Goal: Task Accomplishment & Management: Use online tool/utility

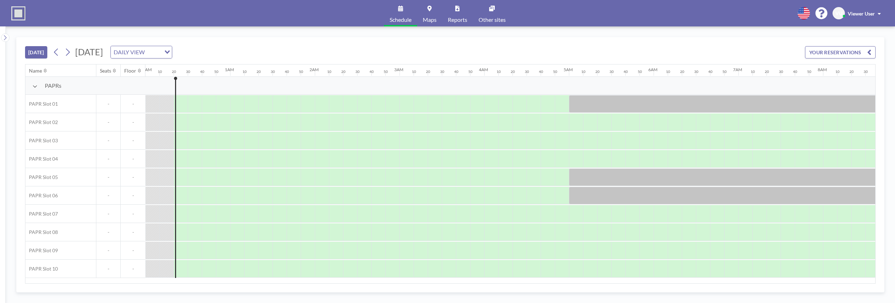
scroll to position [0, 14]
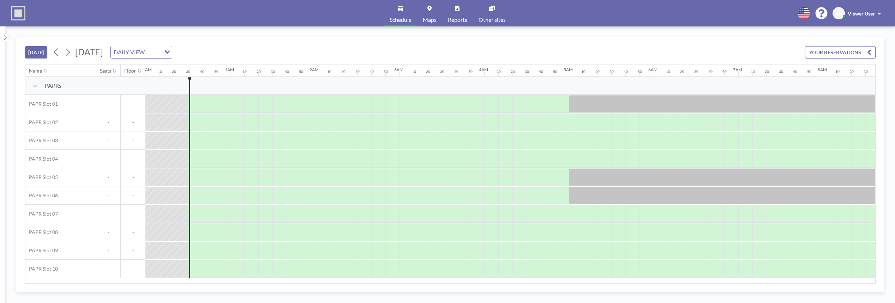
scroll to position [0, 28]
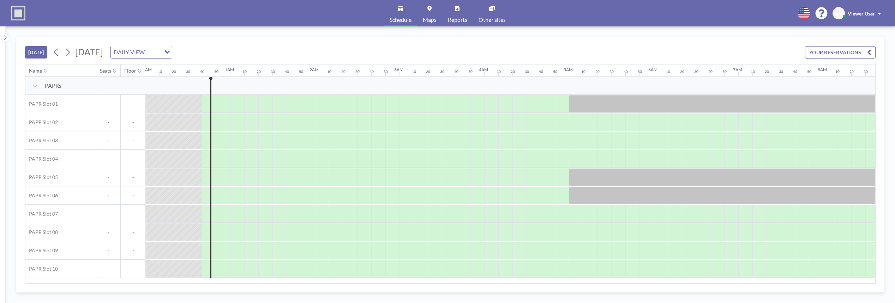
scroll to position [0, 42]
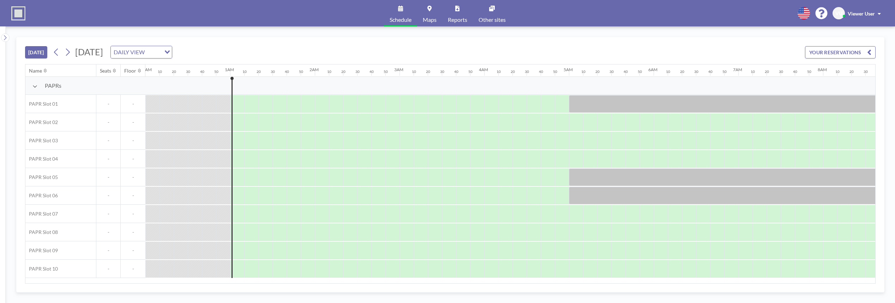
scroll to position [0, 71]
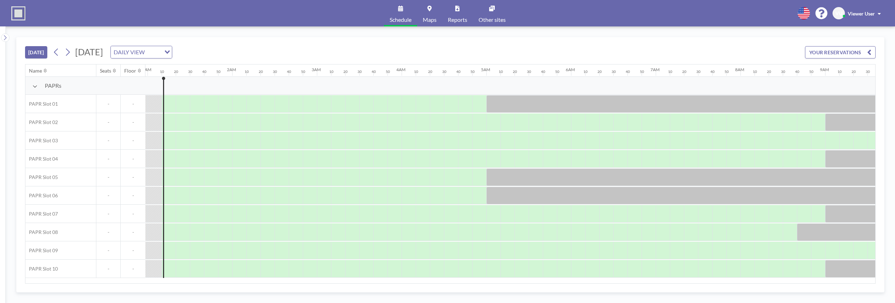
scroll to position [0, 85]
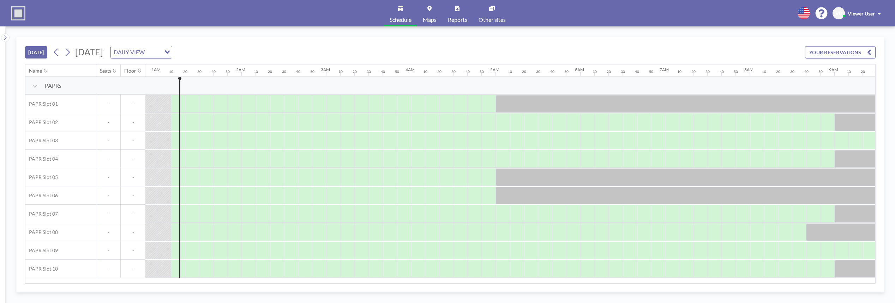
scroll to position [0, 85]
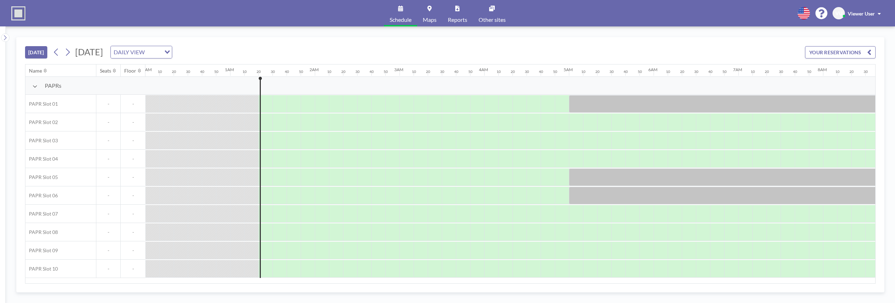
scroll to position [0, 99]
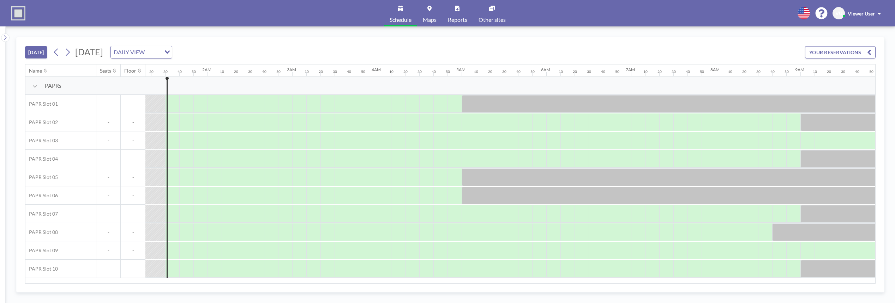
scroll to position [0, 113]
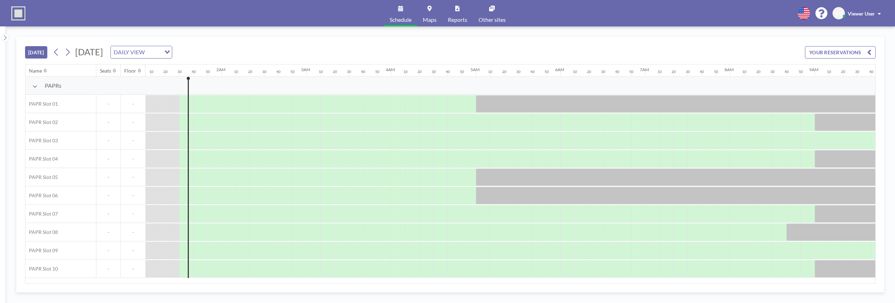
scroll to position [0, 113]
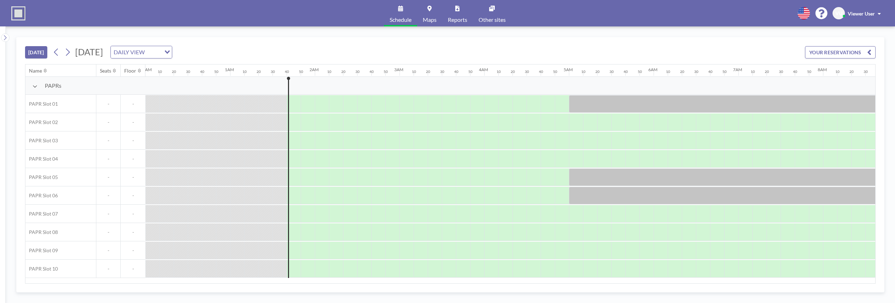
scroll to position [0, 127]
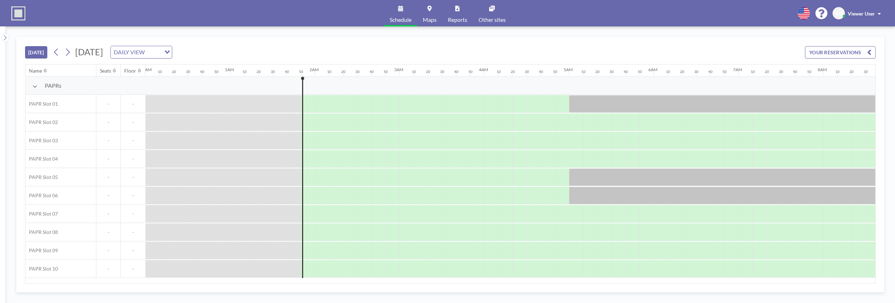
scroll to position [0, 141]
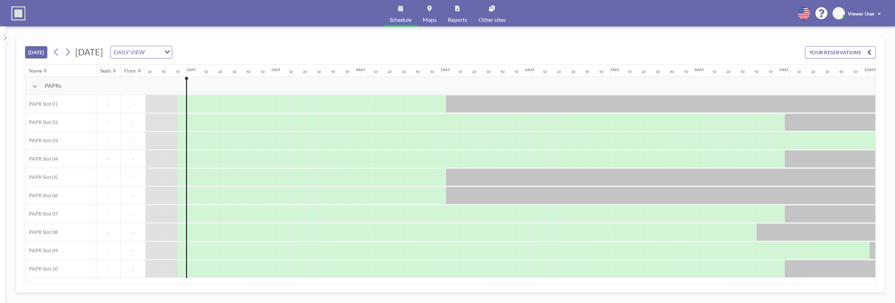
scroll to position [0, 141]
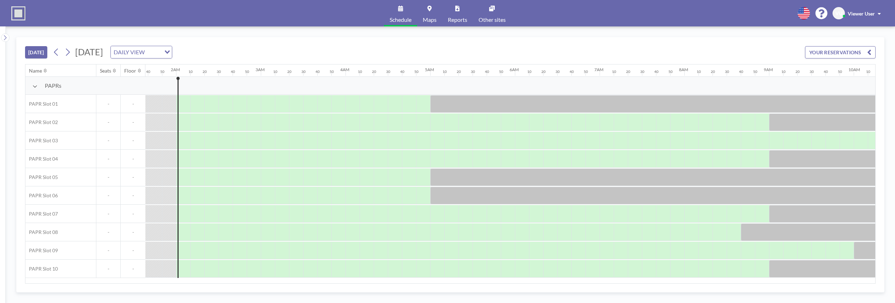
scroll to position [0, 155]
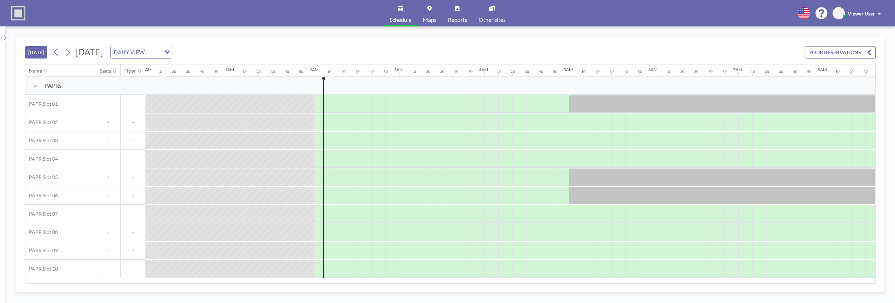
scroll to position [0, 155]
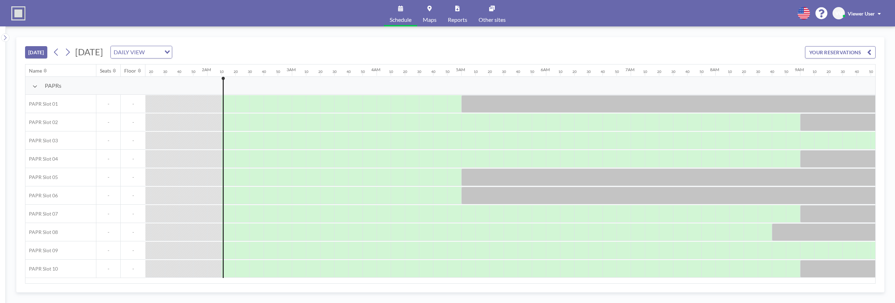
scroll to position [0, 169]
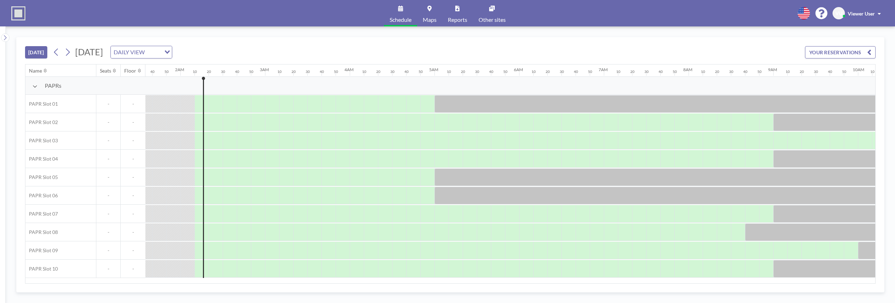
scroll to position [0, 169]
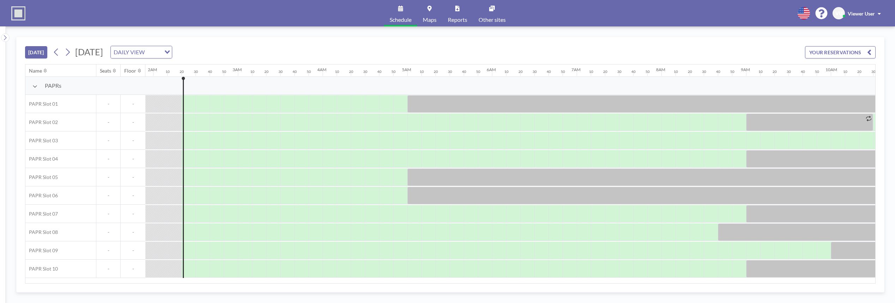
scroll to position [0, 183]
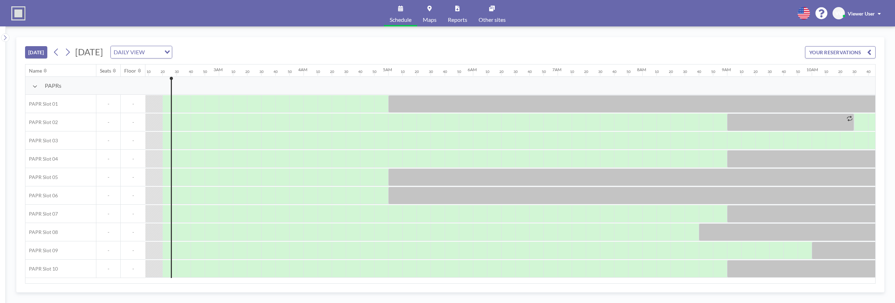
scroll to position [0, 183]
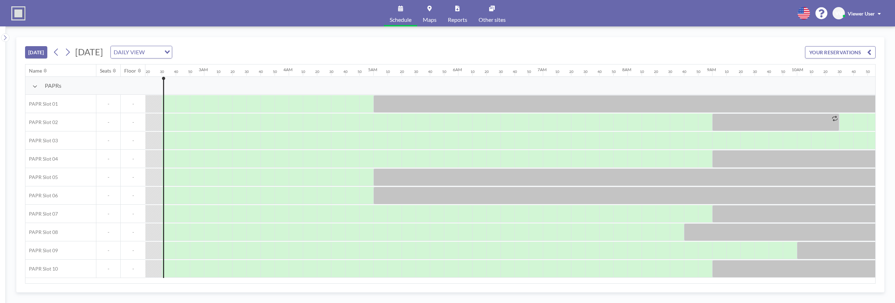
scroll to position [0, 198]
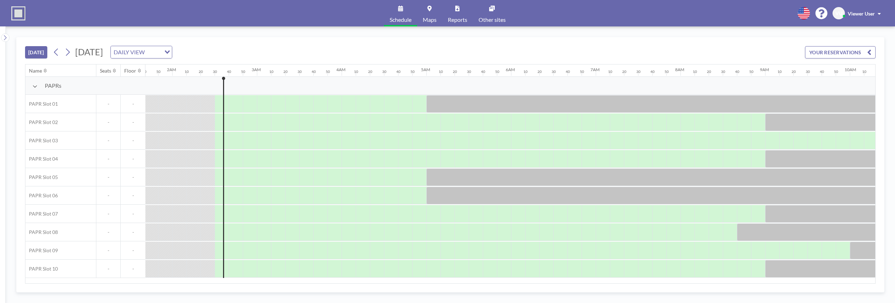
scroll to position [0, 198]
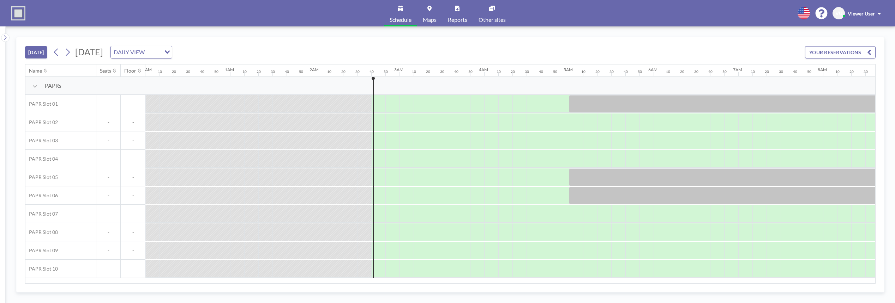
scroll to position [0, 212]
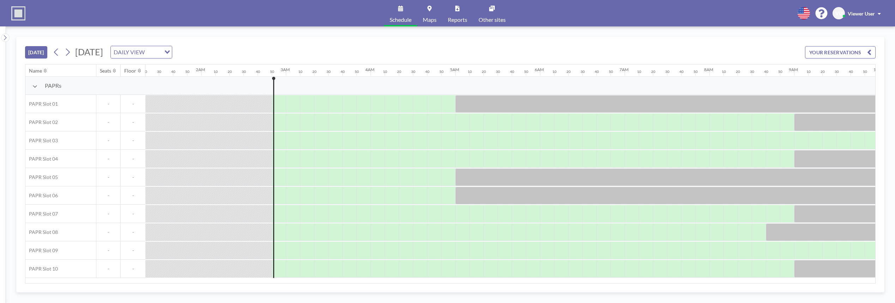
scroll to position [0, 226]
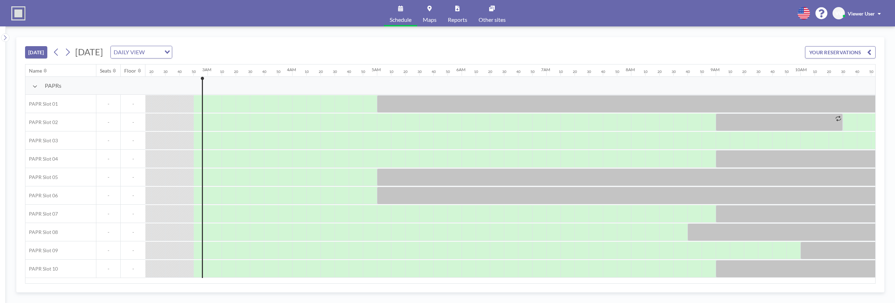
scroll to position [0, 226]
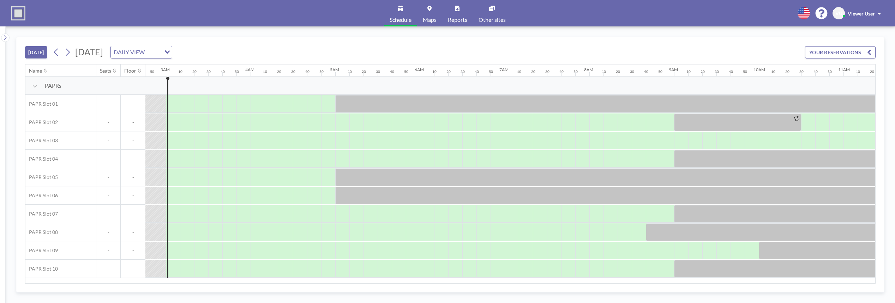
scroll to position [0, 240]
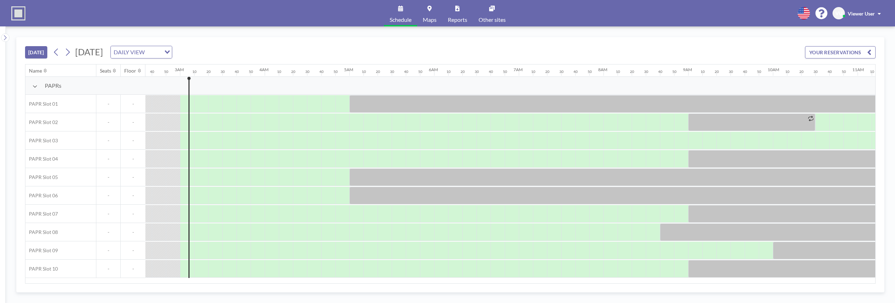
scroll to position [0, 240]
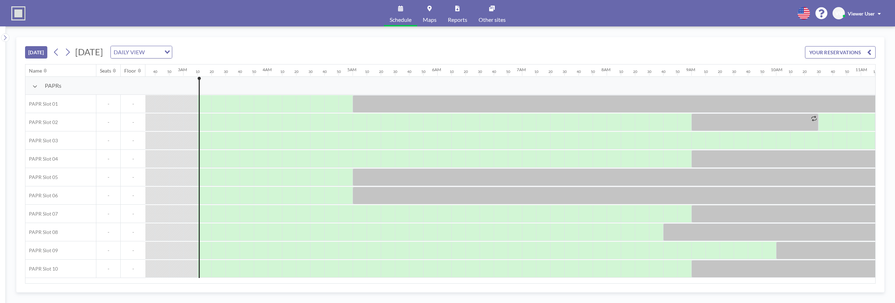
scroll to position [0, 254]
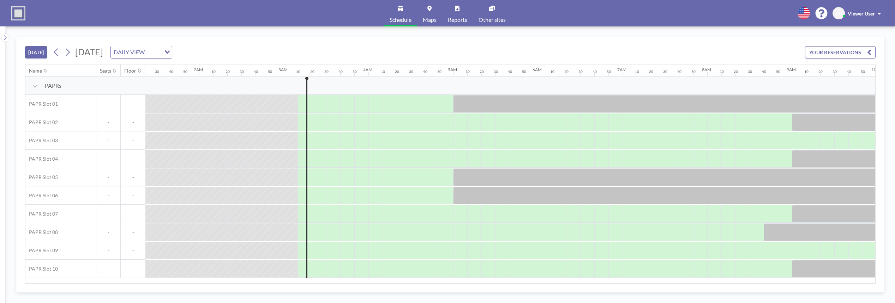
scroll to position [0, 254]
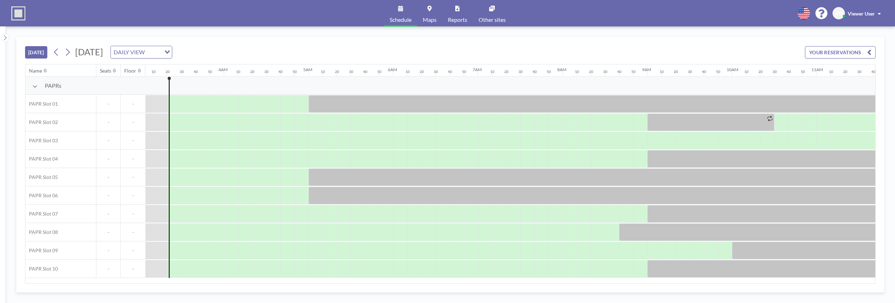
scroll to position [0, 268]
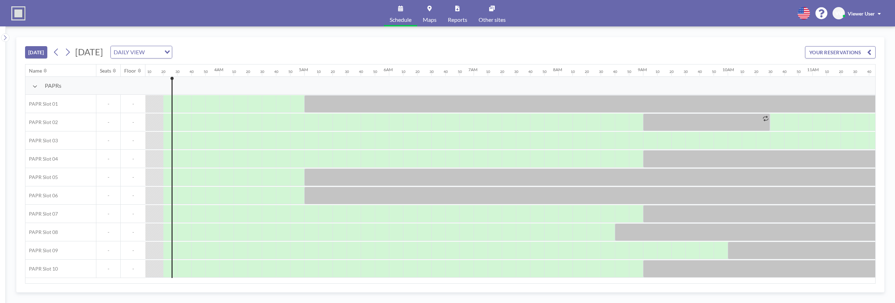
scroll to position [0, 268]
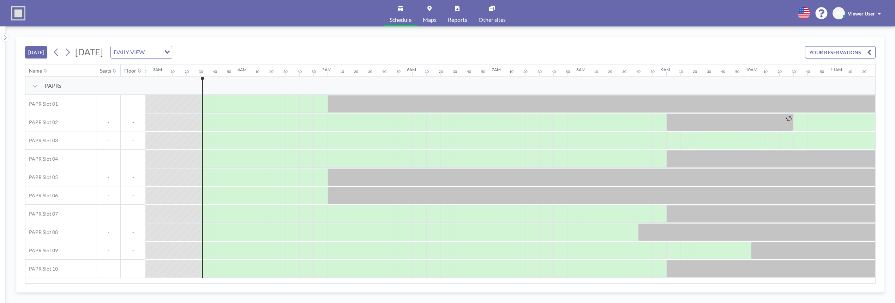
scroll to position [0, 282]
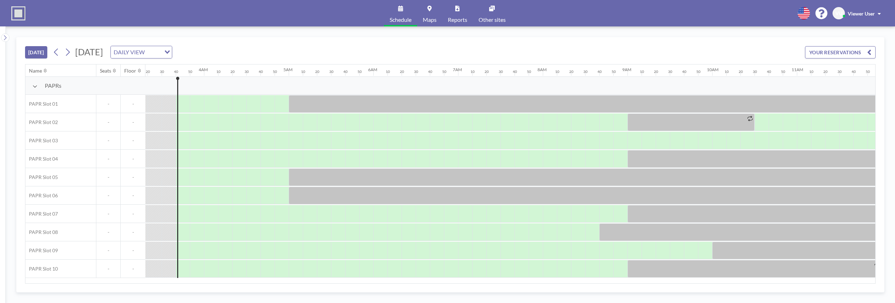
scroll to position [0, 296]
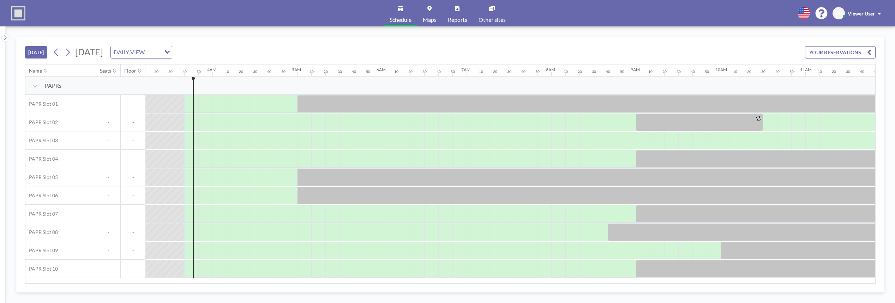
scroll to position [0, 296]
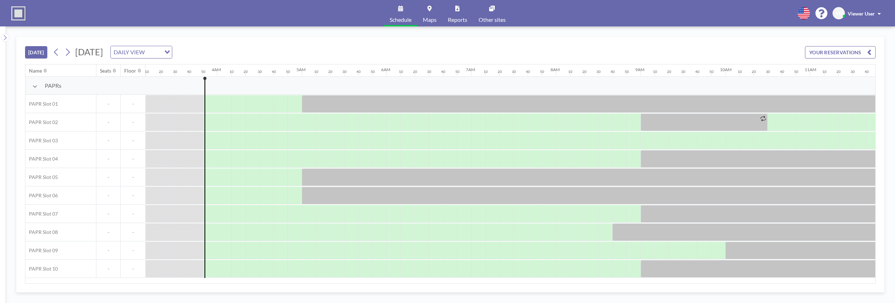
scroll to position [0, 311]
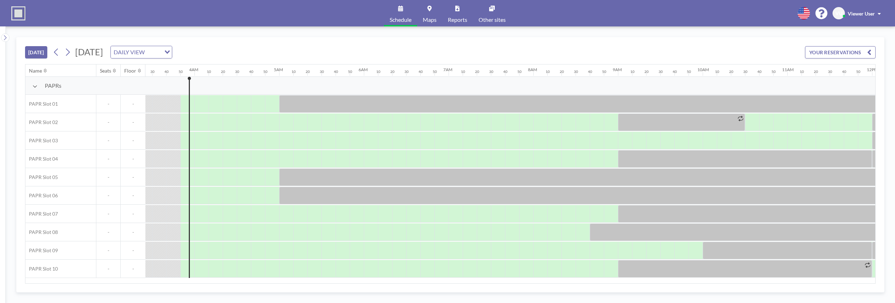
scroll to position [0, 311]
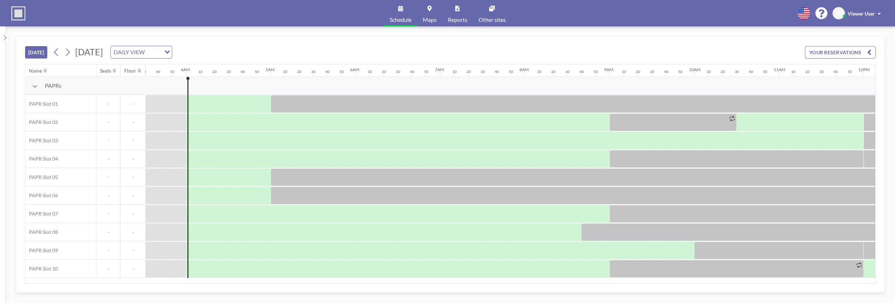
scroll to position [0, 325]
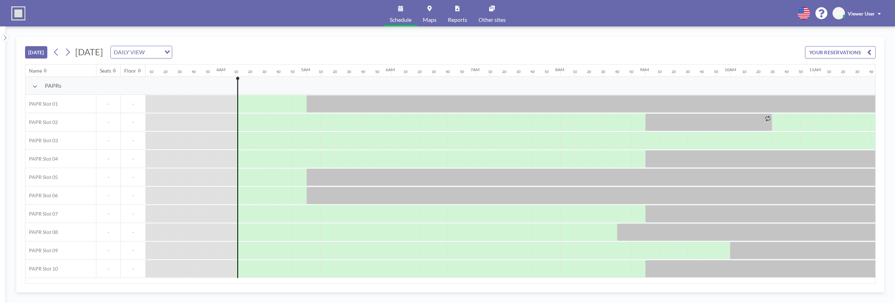
scroll to position [0, 339]
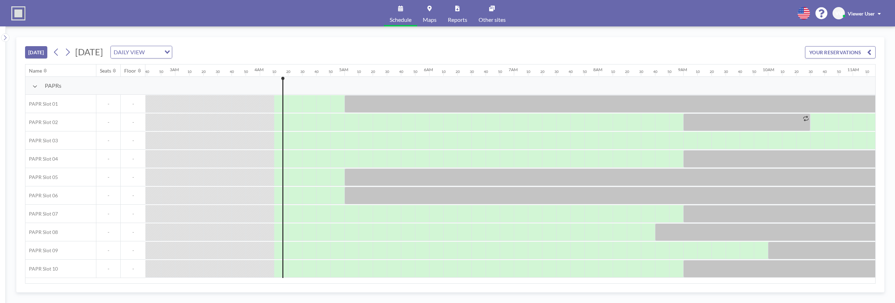
scroll to position [0, 339]
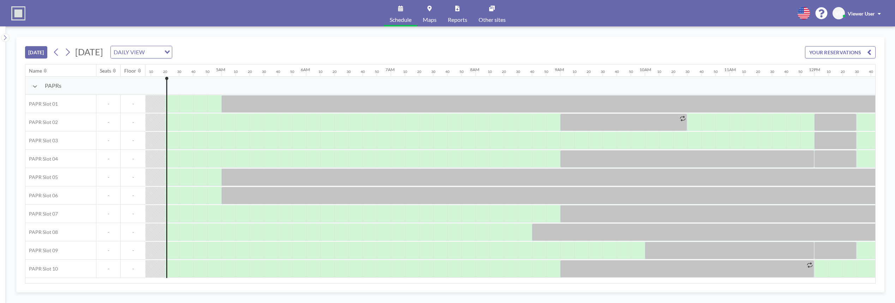
scroll to position [0, 353]
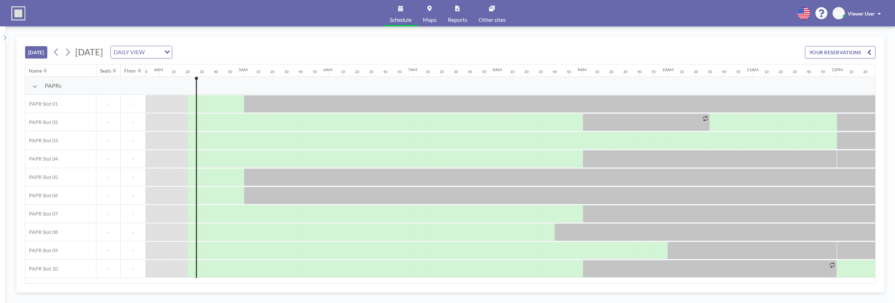
scroll to position [0, 353]
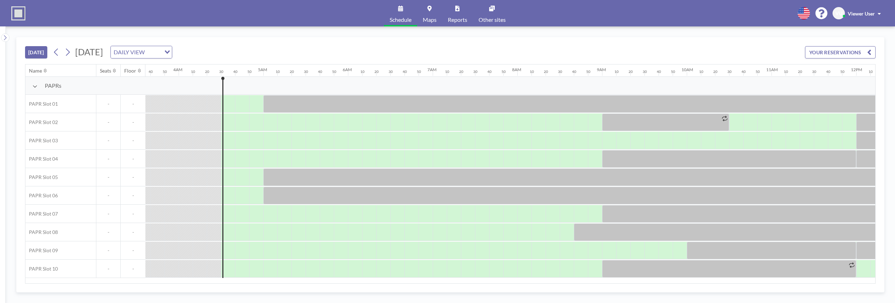
scroll to position [0, 367]
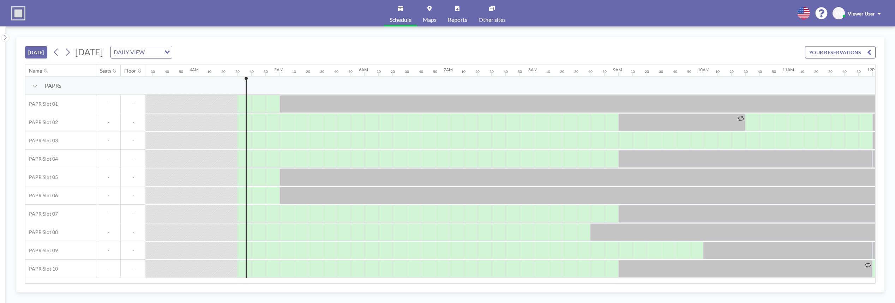
scroll to position [0, 367]
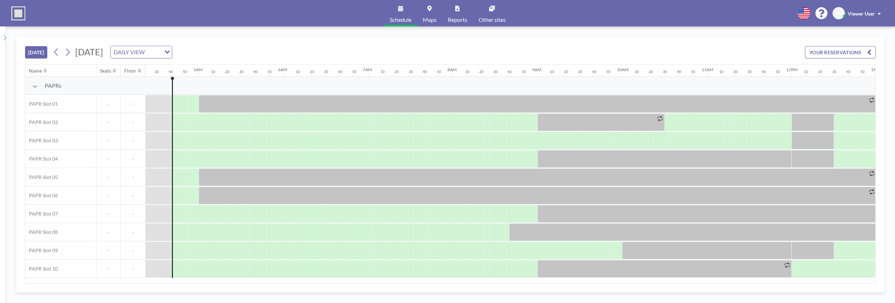
scroll to position [0, 381]
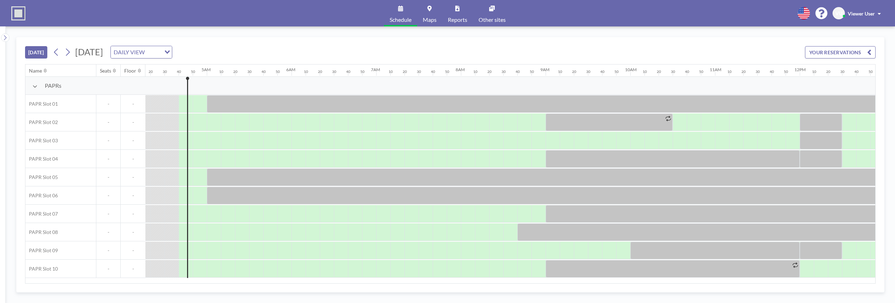
scroll to position [0, 381]
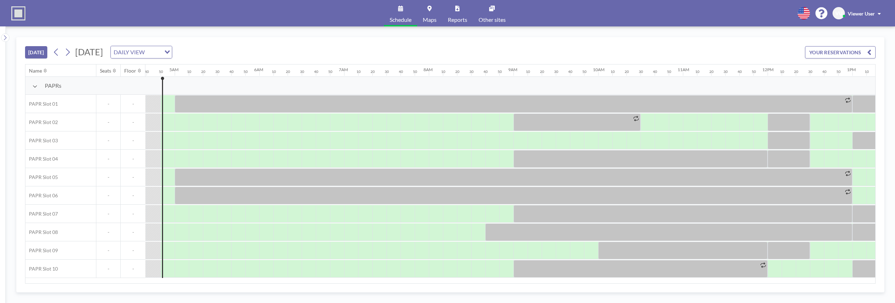
scroll to position [0, 395]
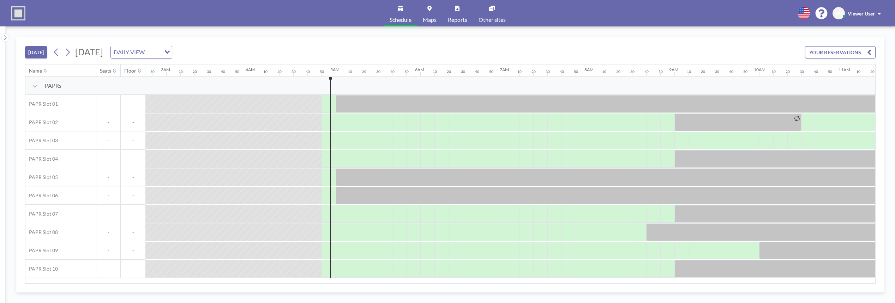
scroll to position [0, 395]
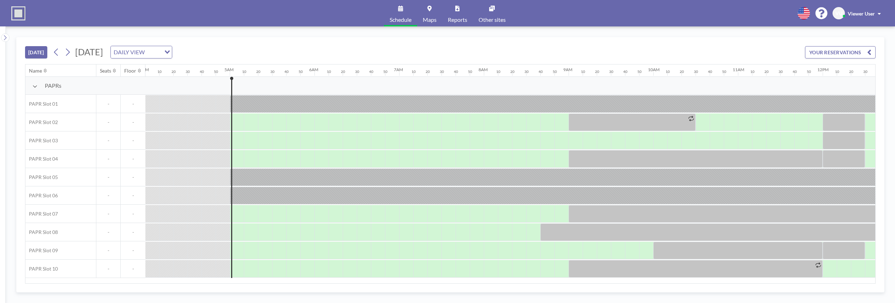
scroll to position [0, 409]
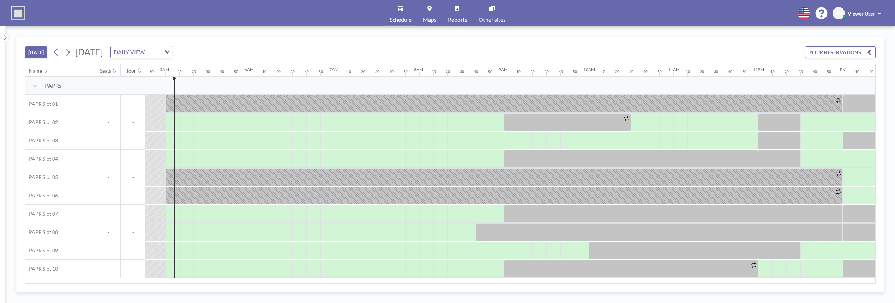
scroll to position [0, 409]
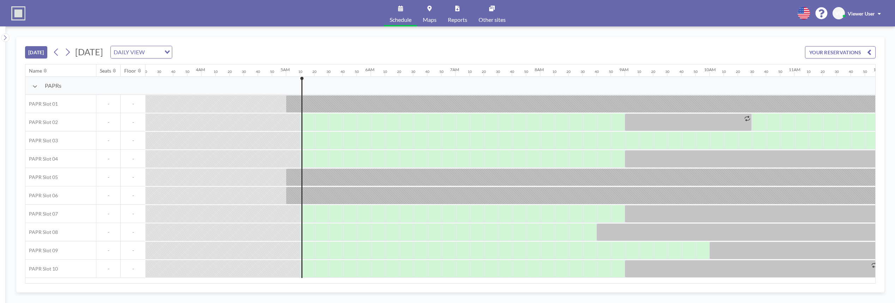
scroll to position [0, 423]
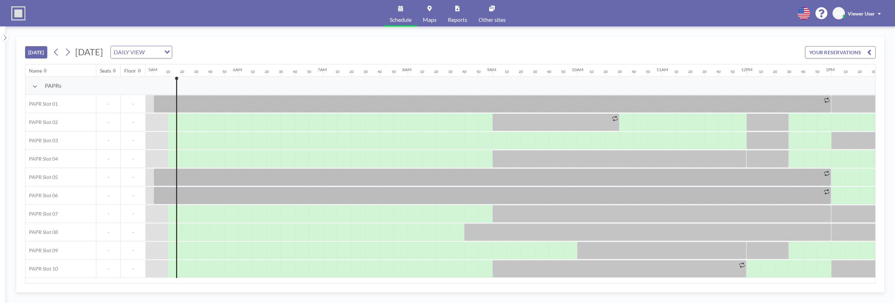
scroll to position [0, 423]
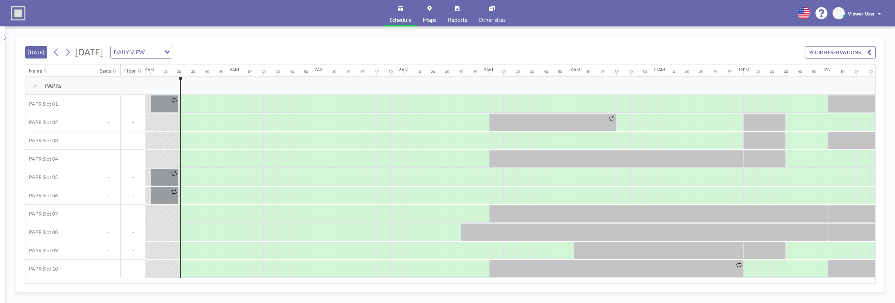
scroll to position [0, 438]
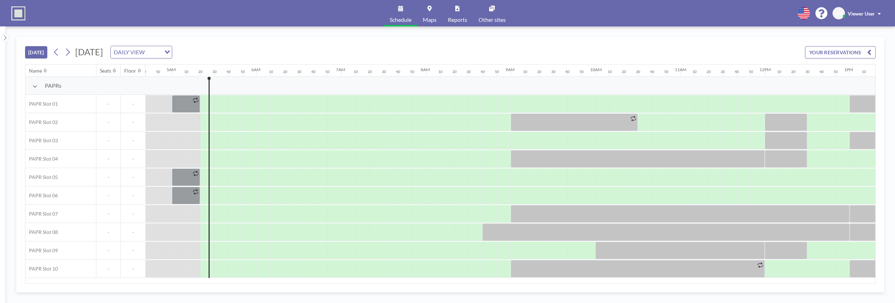
scroll to position [0, 438]
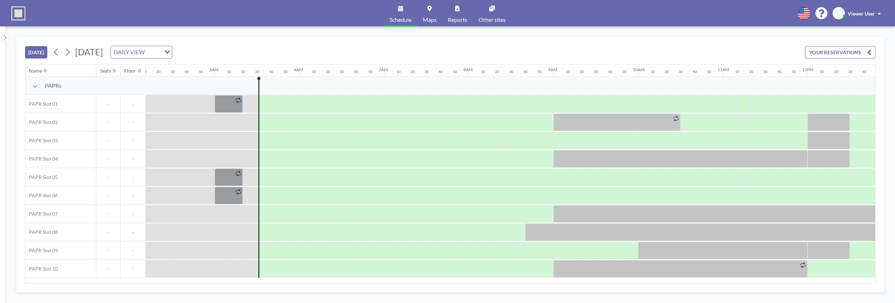
scroll to position [0, 452]
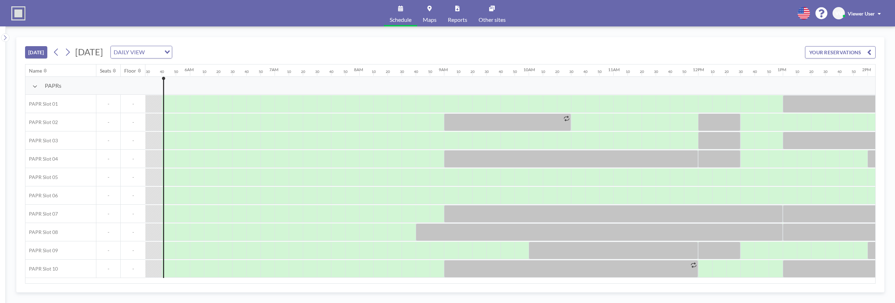
scroll to position [0, 466]
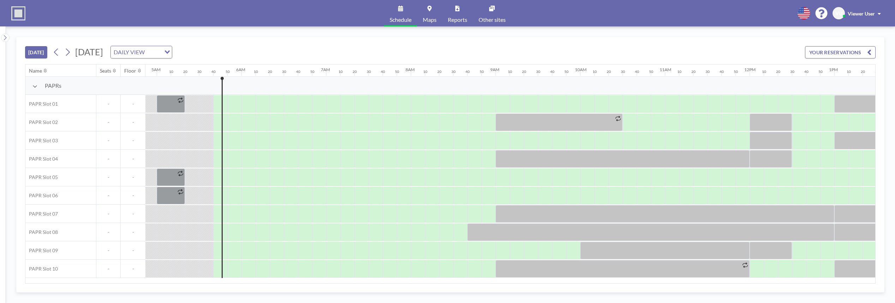
scroll to position [0, 466]
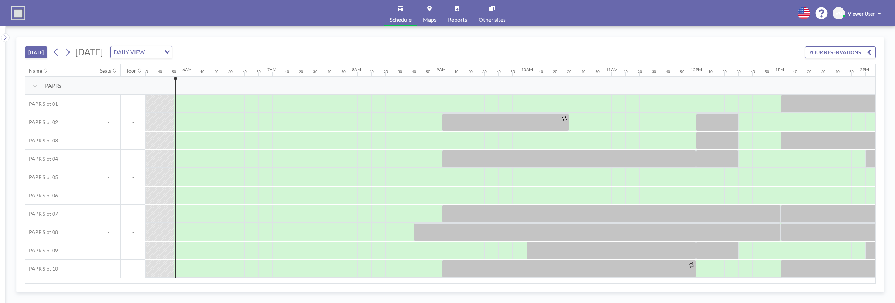
scroll to position [0, 480]
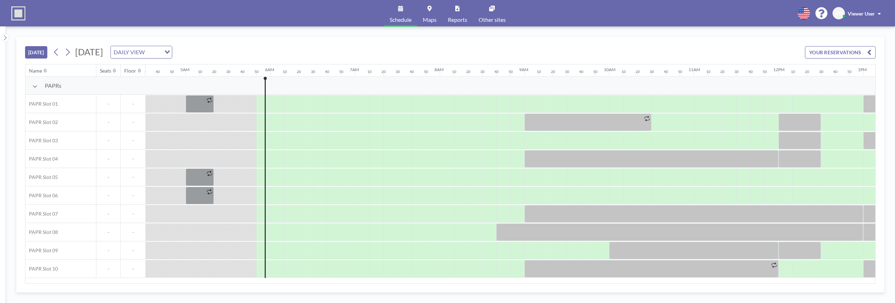
scroll to position [0, 480]
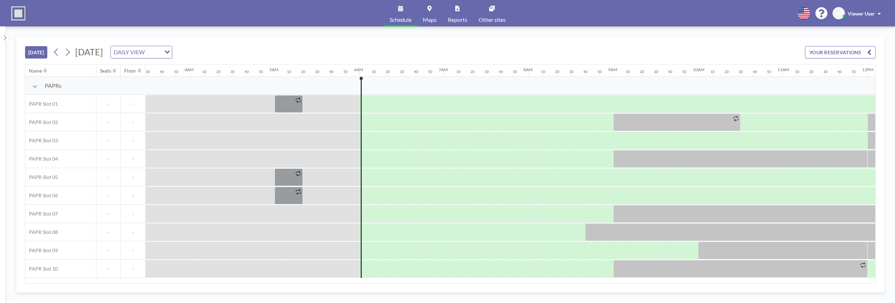
scroll to position [0, 494]
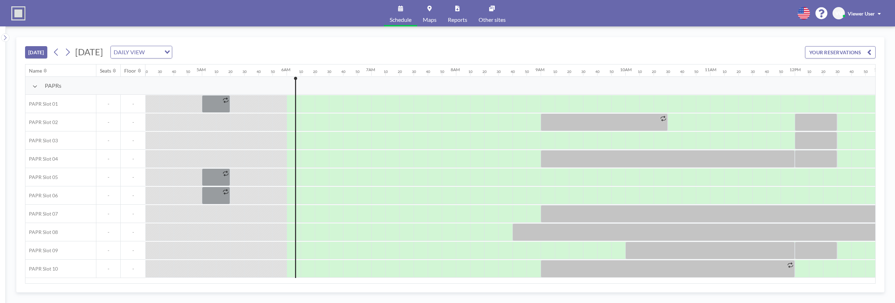
scroll to position [0, 494]
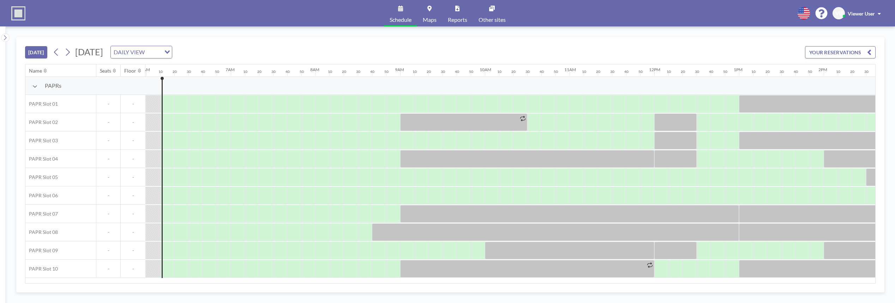
scroll to position [0, 508]
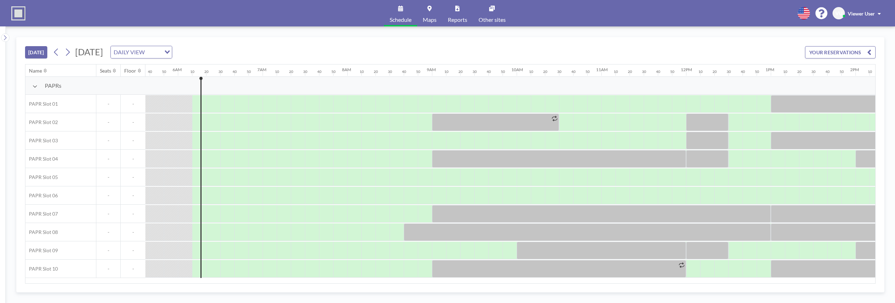
scroll to position [0, 508]
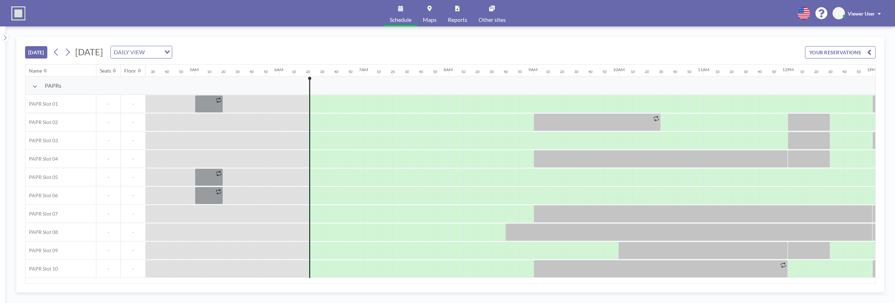
scroll to position [0, 522]
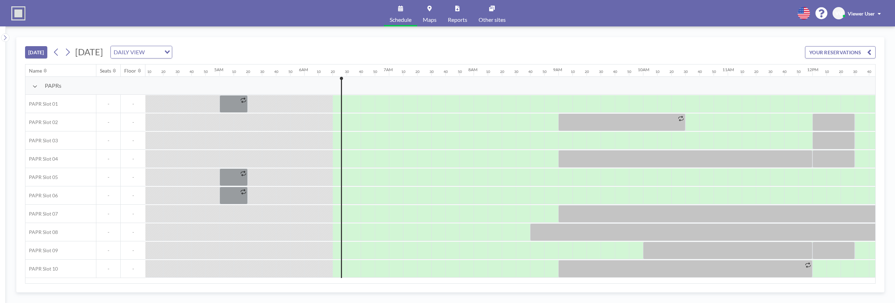
scroll to position [0, 522]
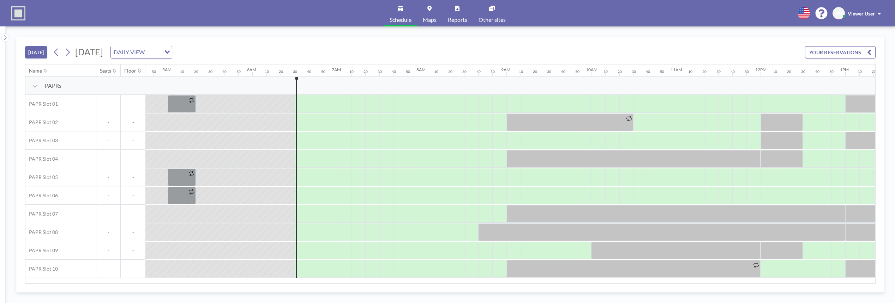
scroll to position [0, 536]
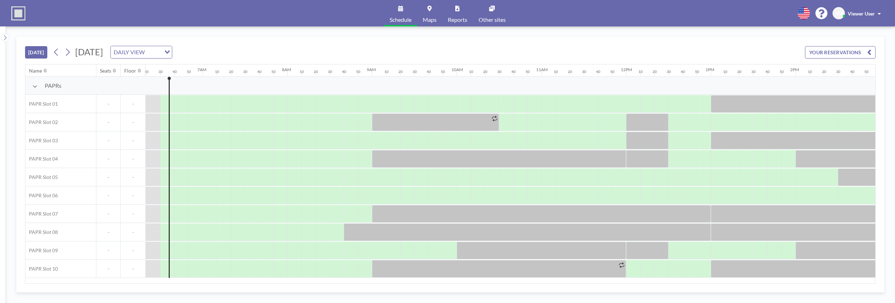
scroll to position [0, 536]
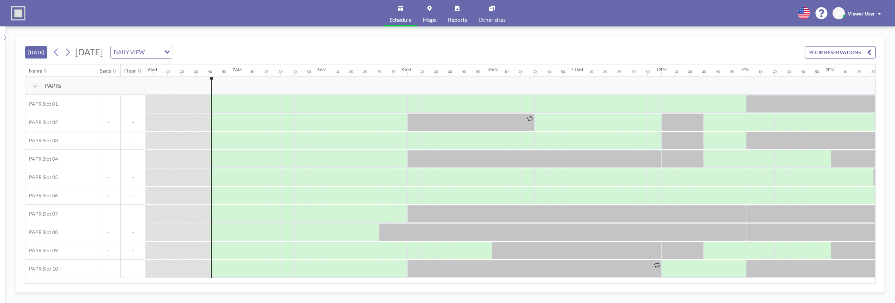
scroll to position [0, 550]
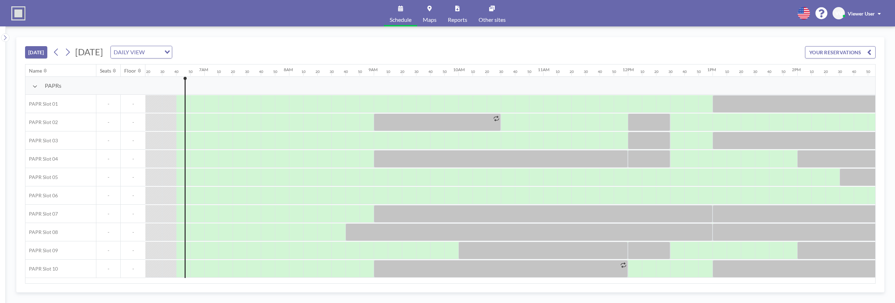
scroll to position [0, 550]
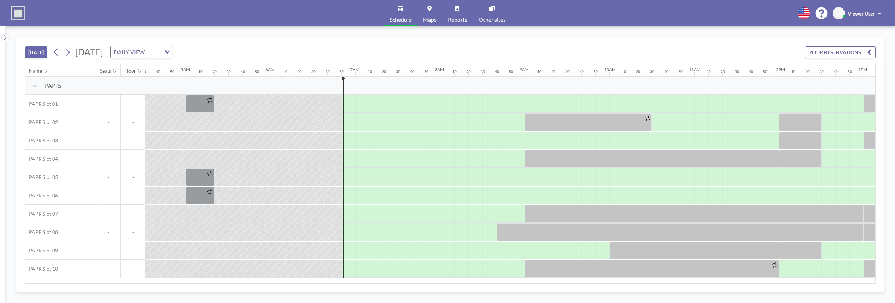
scroll to position [0, 565]
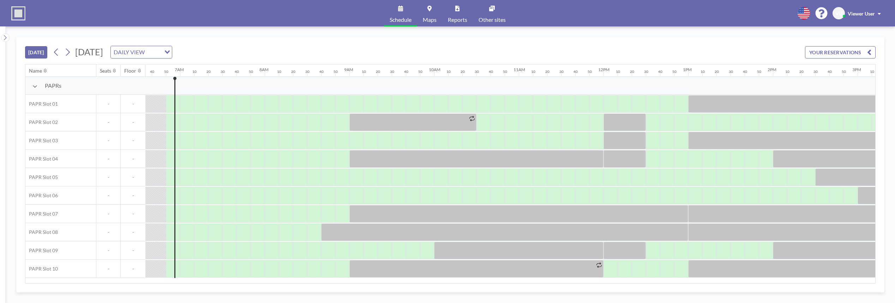
scroll to position [0, 565]
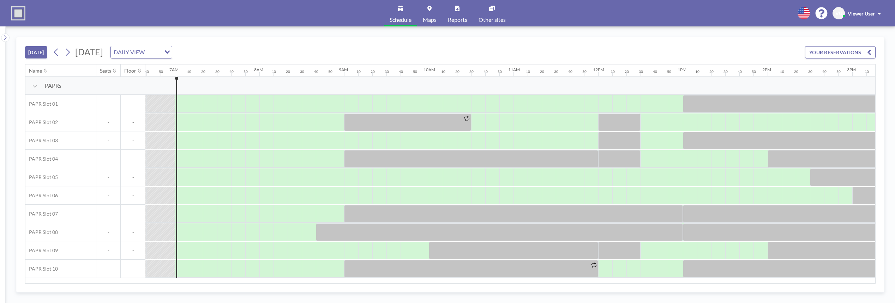
scroll to position [0, 579]
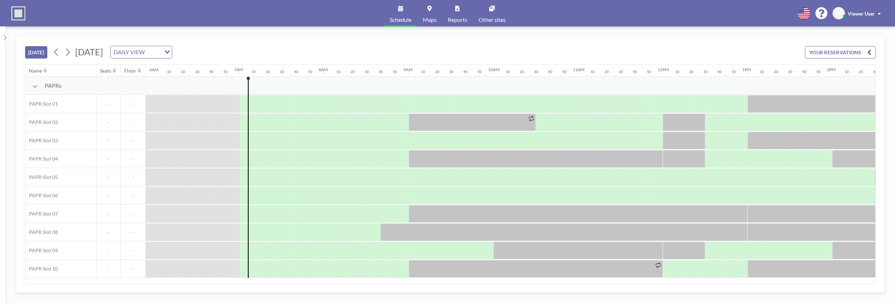
scroll to position [0, 579]
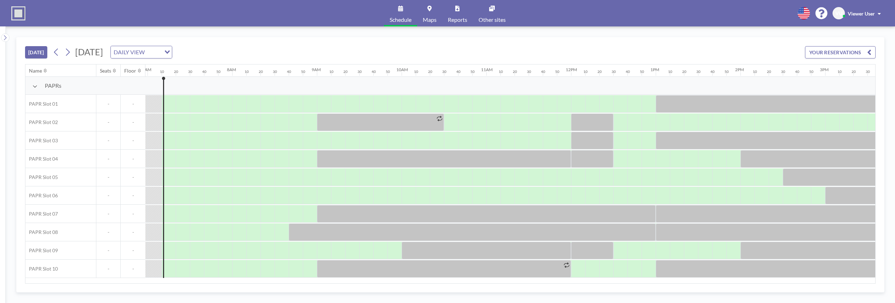
scroll to position [0, 593]
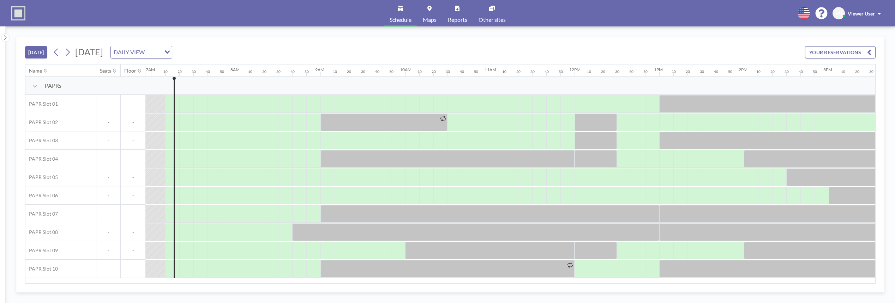
scroll to position [0, 593]
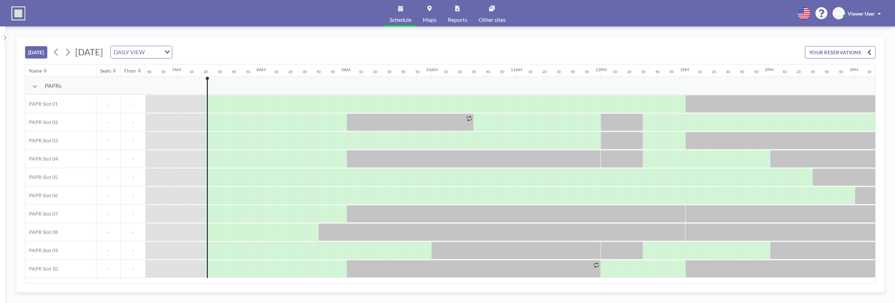
scroll to position [0, 607]
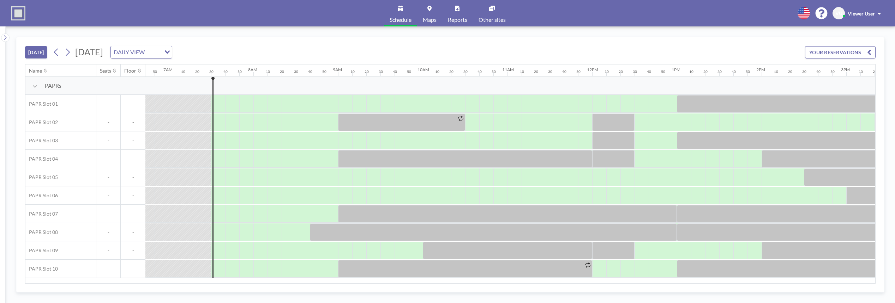
scroll to position [0, 621]
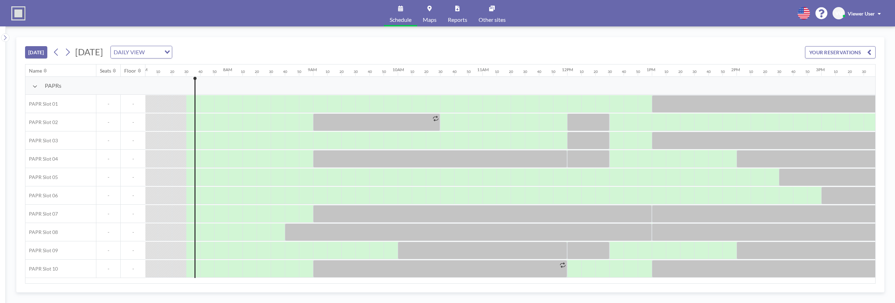
scroll to position [0, 621]
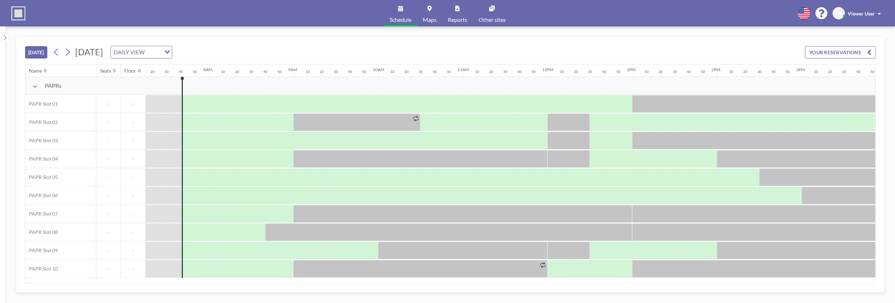
scroll to position [0, 635]
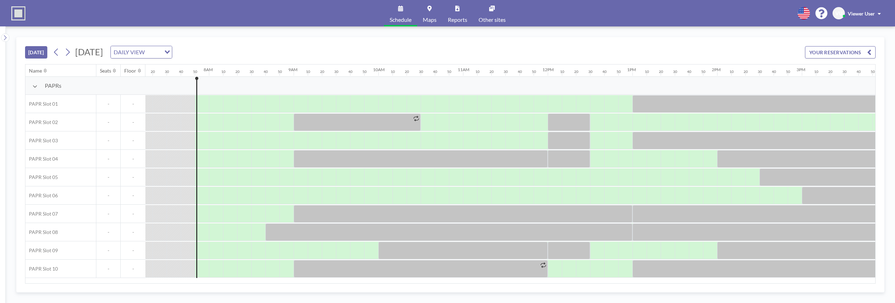
scroll to position [0, 649]
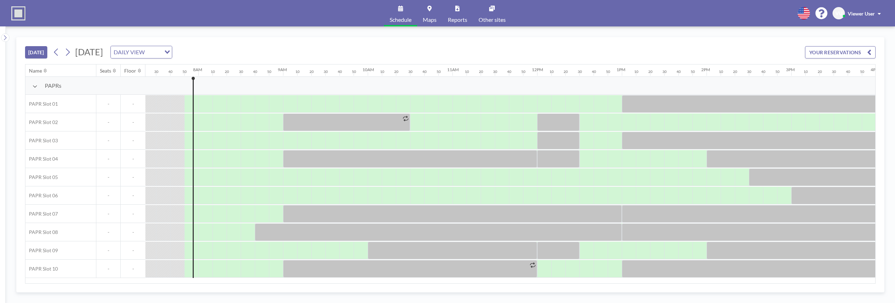
scroll to position [0, 649]
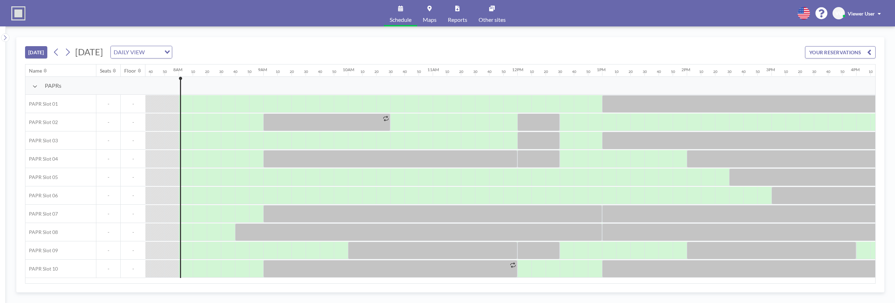
scroll to position [0, 663]
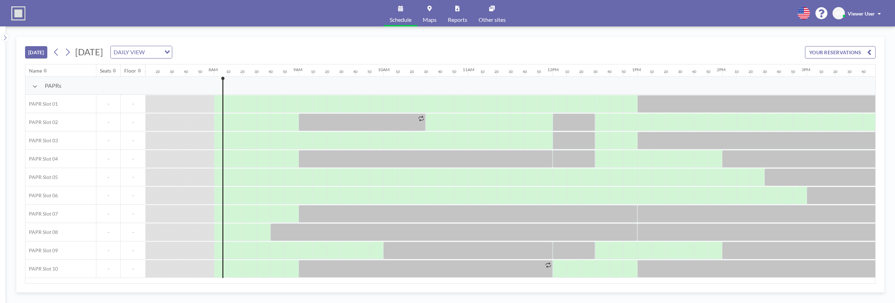
scroll to position [0, 663]
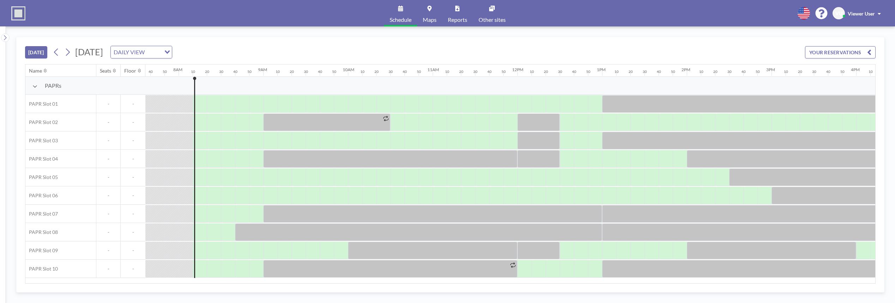
scroll to position [0, 677]
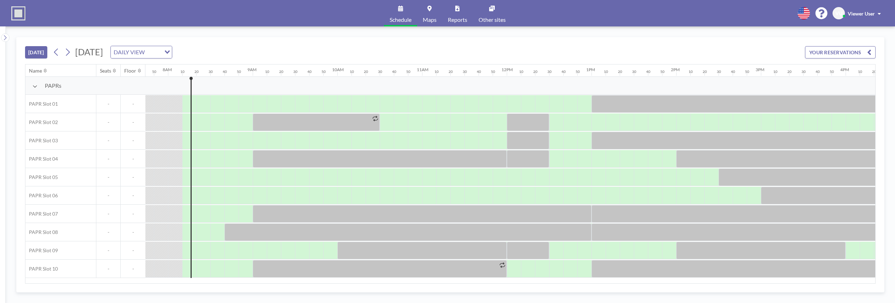
scroll to position [0, 677]
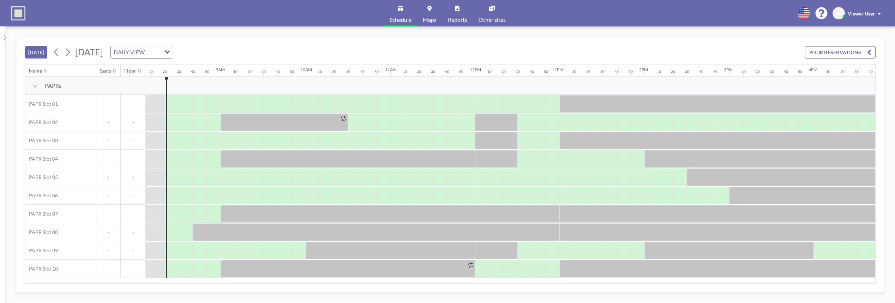
scroll to position [0, 692]
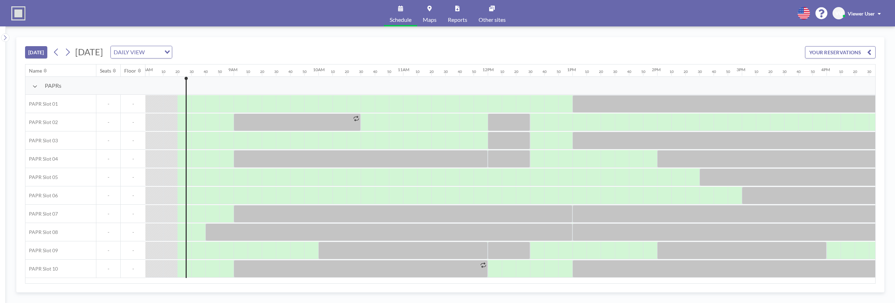
scroll to position [0, 692]
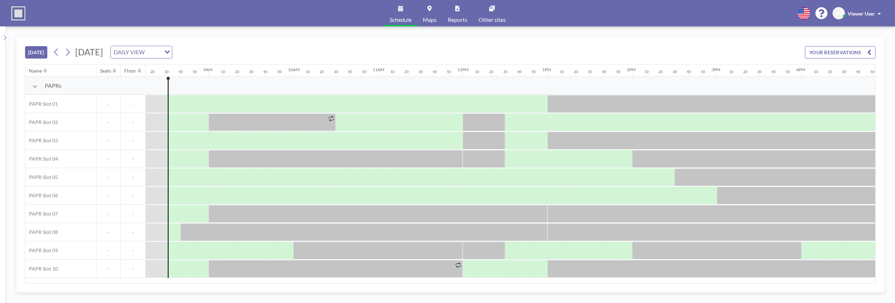
scroll to position [0, 706]
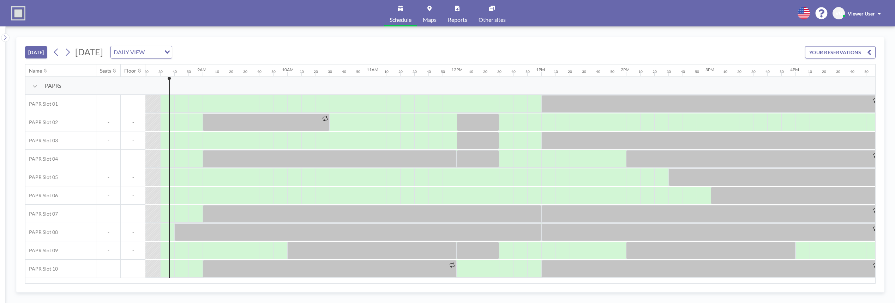
scroll to position [0, 706]
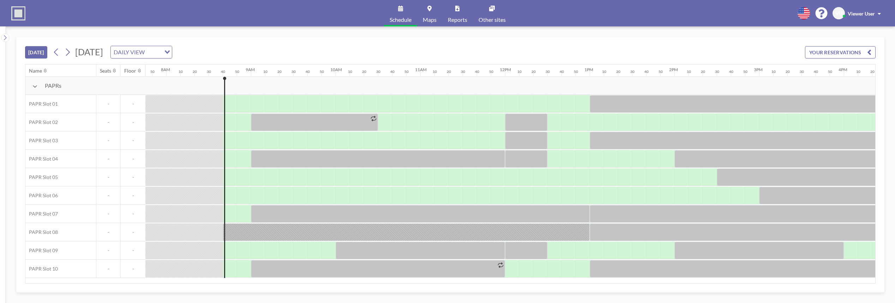
scroll to position [0, 720]
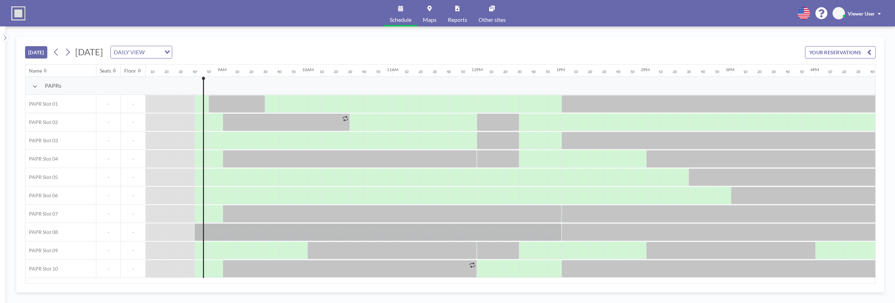
scroll to position [0, 720]
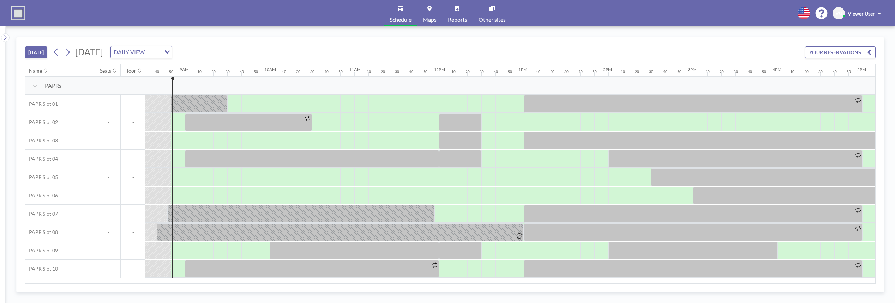
scroll to position [0, 734]
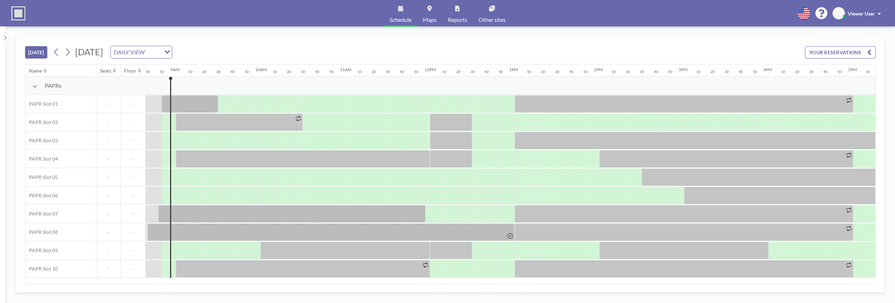
scroll to position [0, 734]
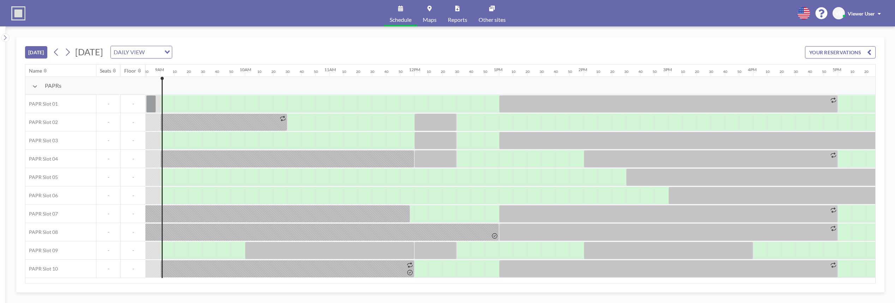
scroll to position [0, 748]
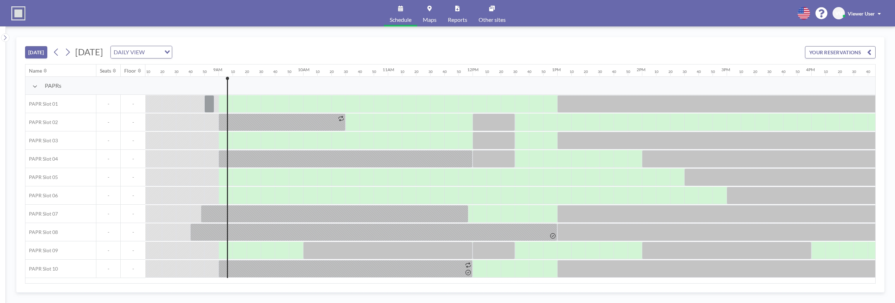
scroll to position [0, 748]
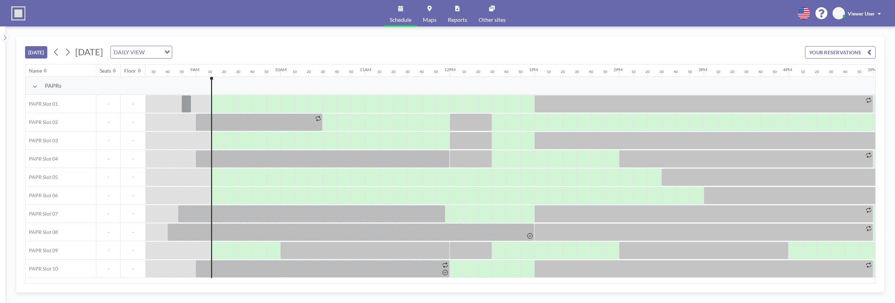
scroll to position [0, 762]
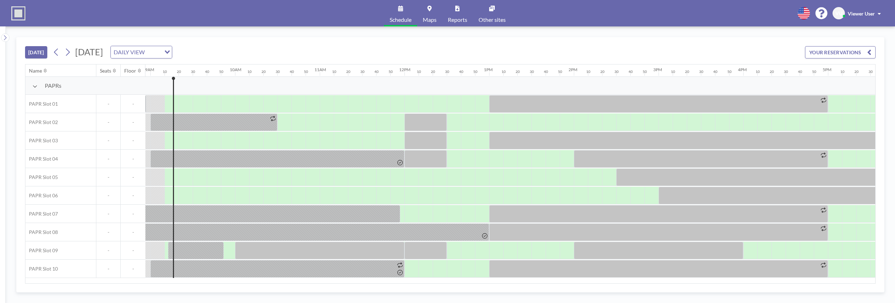
scroll to position [0, 762]
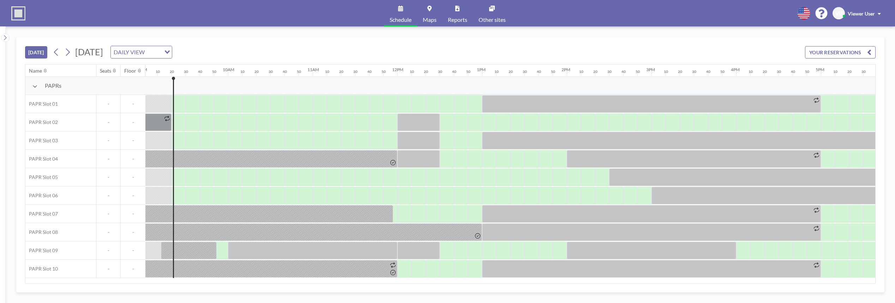
scroll to position [0, 776]
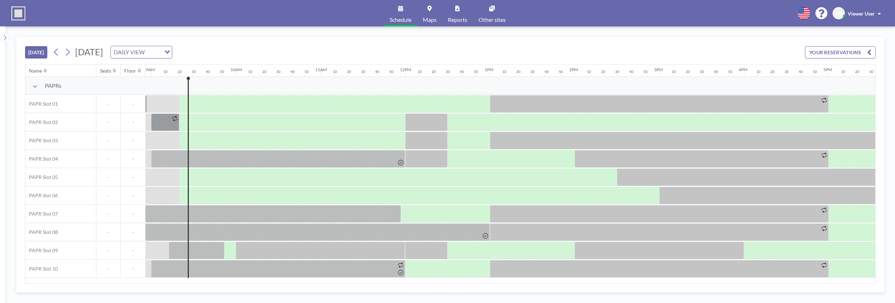
scroll to position [0, 776]
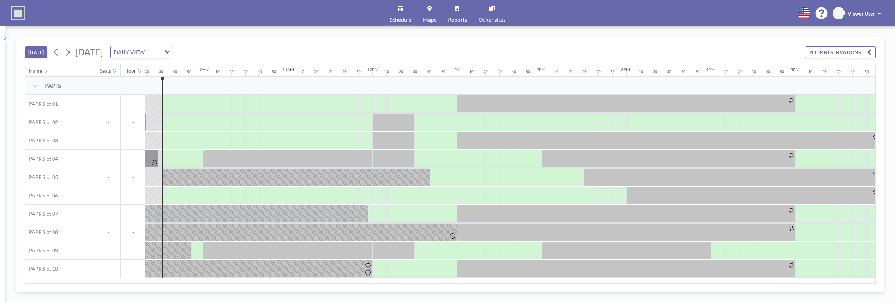
scroll to position [0, 790]
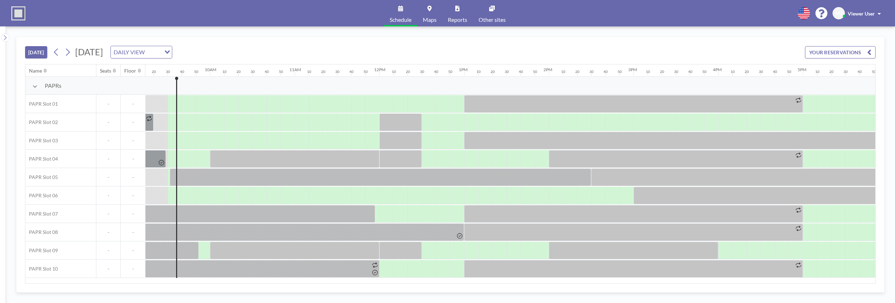
scroll to position [0, 790]
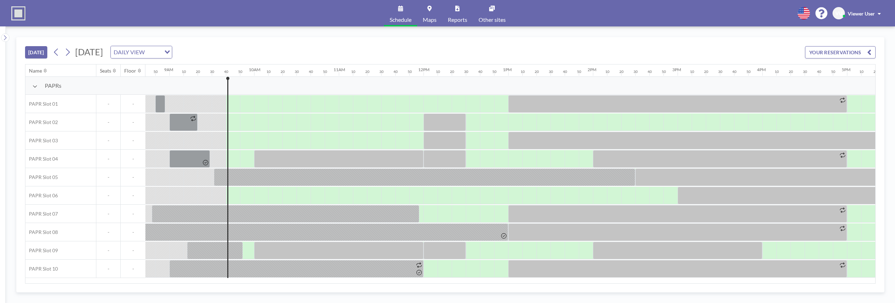
scroll to position [0, 805]
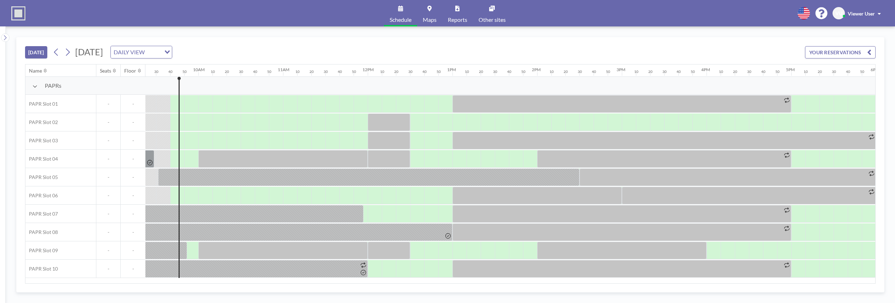
scroll to position [0, 805]
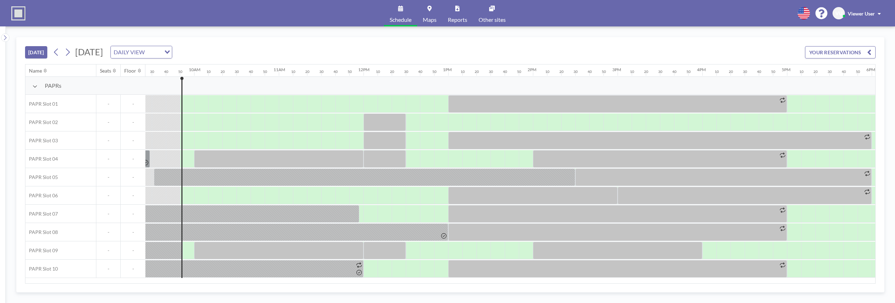
scroll to position [0, 819]
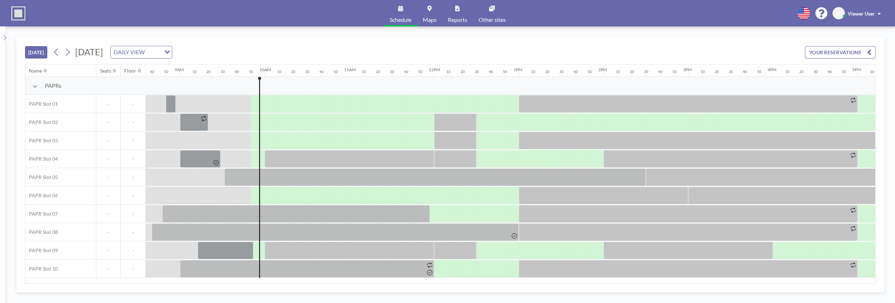
scroll to position [0, 819]
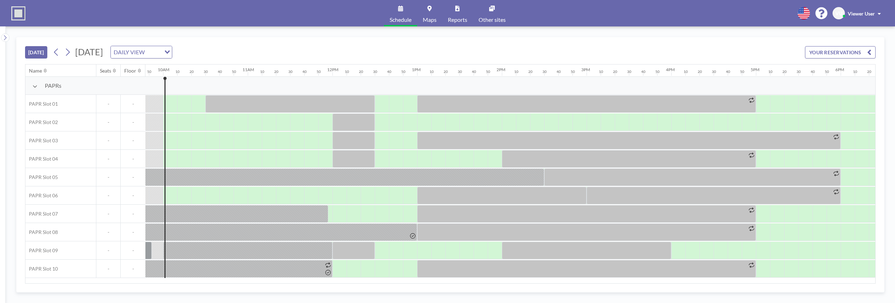
scroll to position [0, 833]
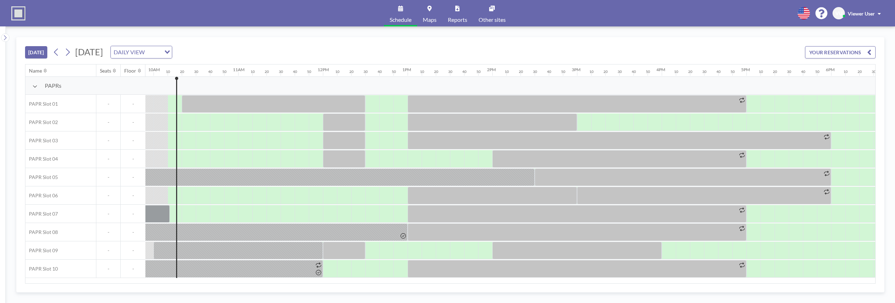
scroll to position [0, 847]
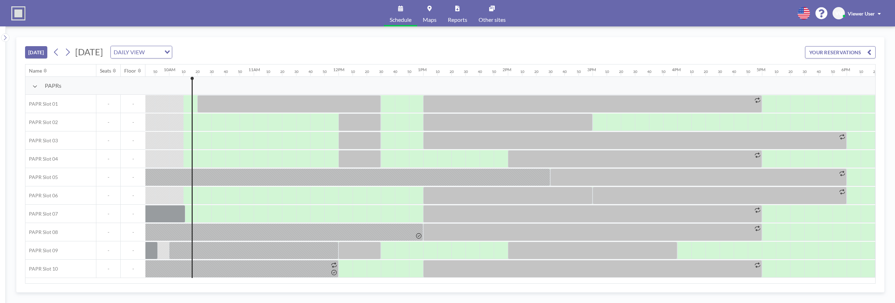
scroll to position [0, 847]
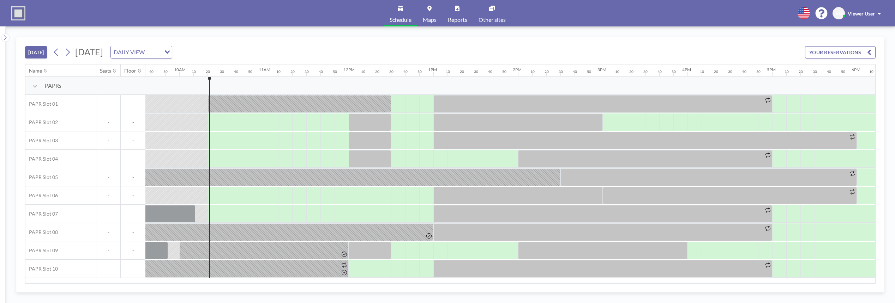
scroll to position [0, 861]
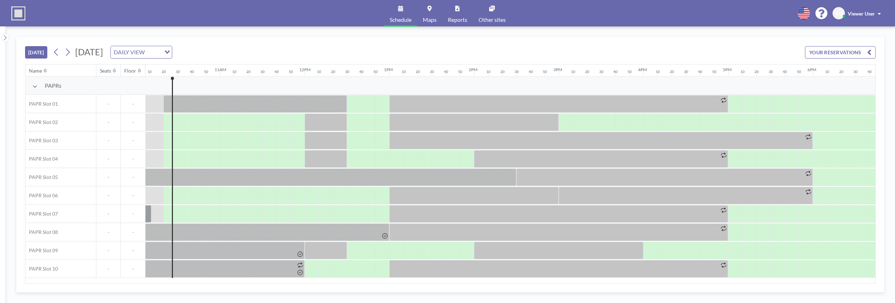
scroll to position [0, 861]
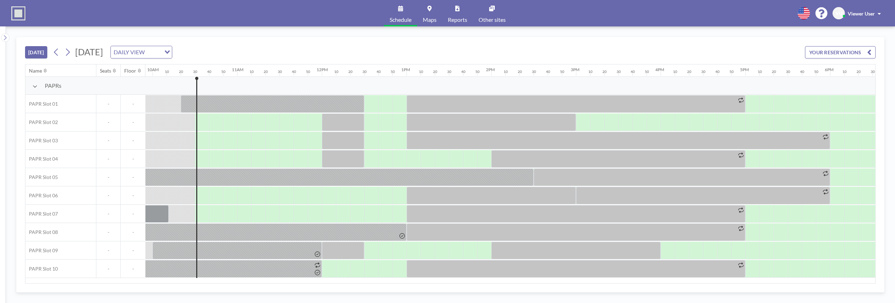
scroll to position [0, 875]
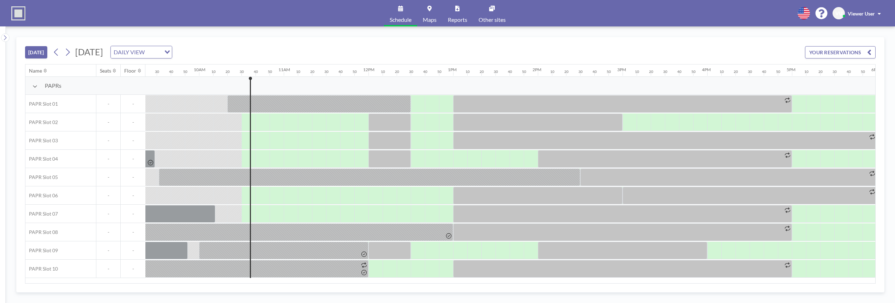
scroll to position [0, 875]
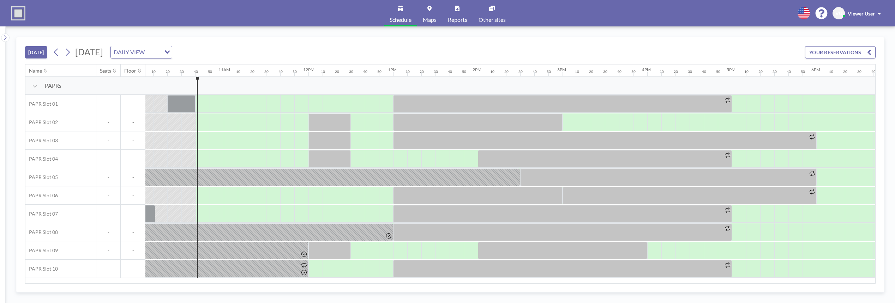
scroll to position [0, 889]
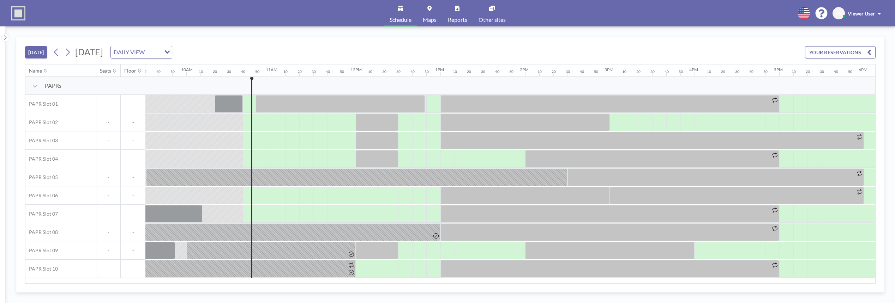
scroll to position [0, 889]
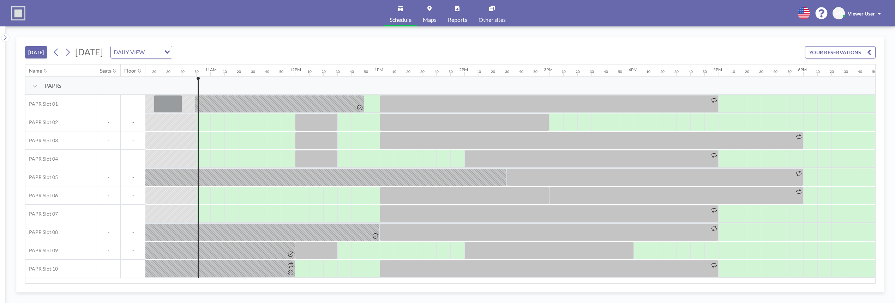
scroll to position [0, 903]
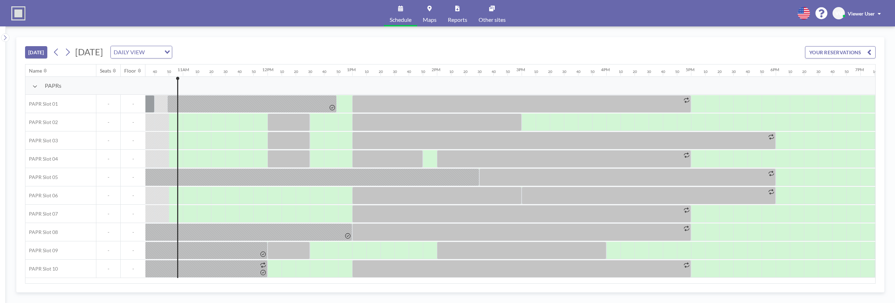
scroll to position [0, 903]
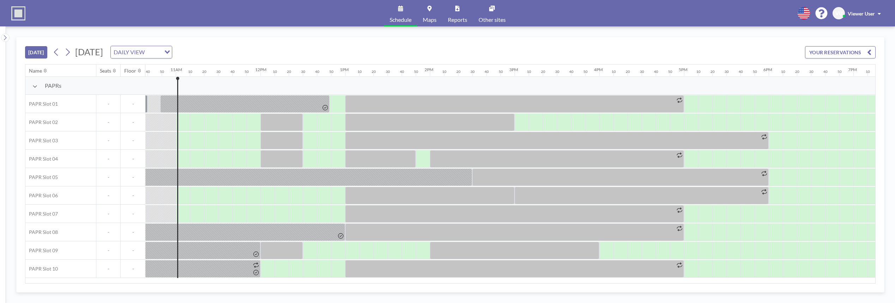
scroll to position [0, 917]
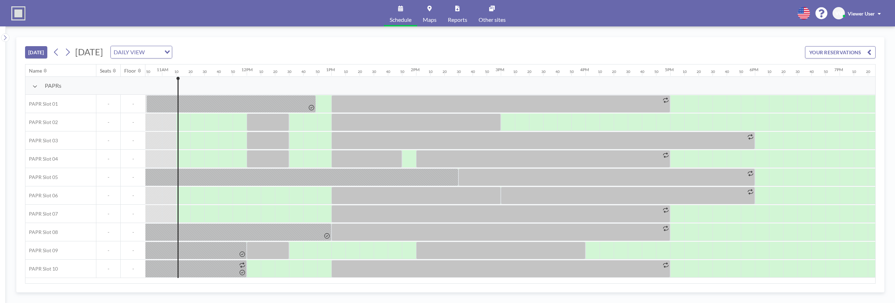
scroll to position [0, 932]
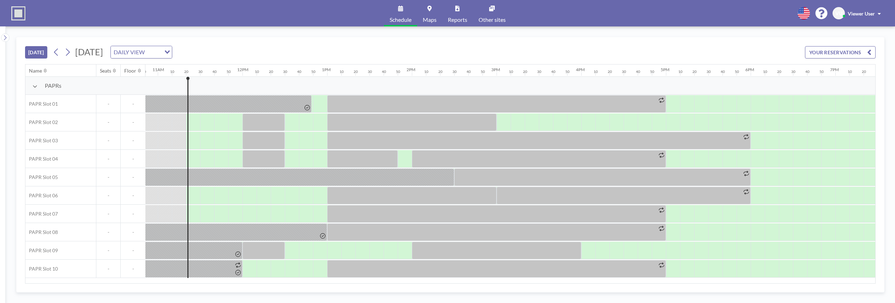
scroll to position [0, 946]
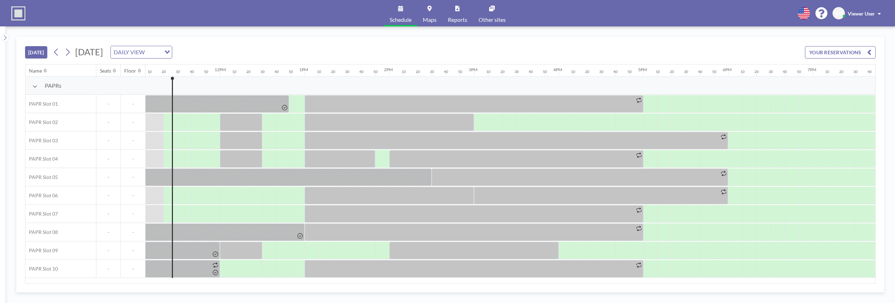
scroll to position [0, 946]
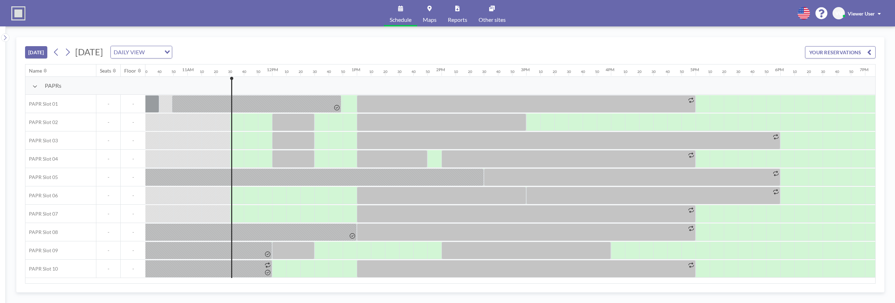
scroll to position [0, 960]
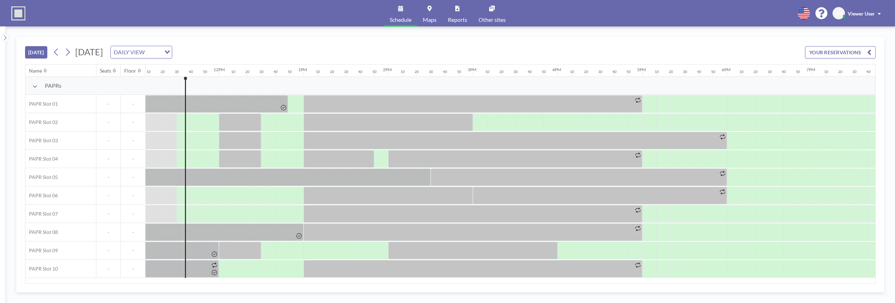
scroll to position [0, 960]
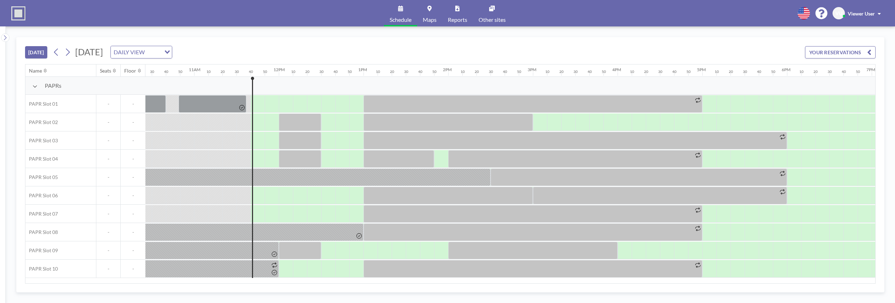
scroll to position [0, 974]
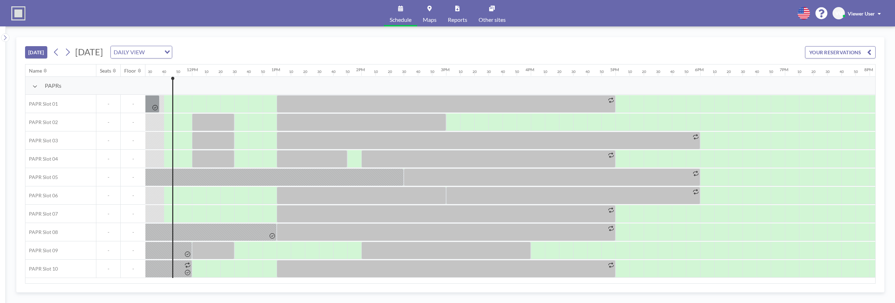
scroll to position [0, 974]
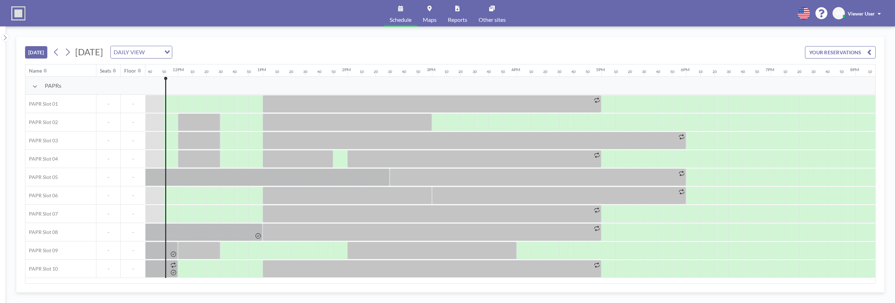
scroll to position [0, 988]
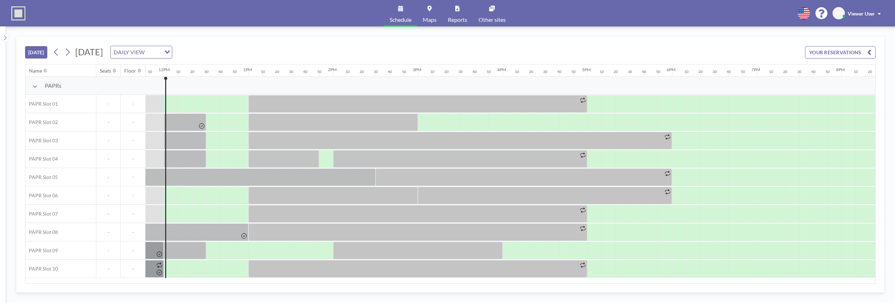
scroll to position [0, 1002]
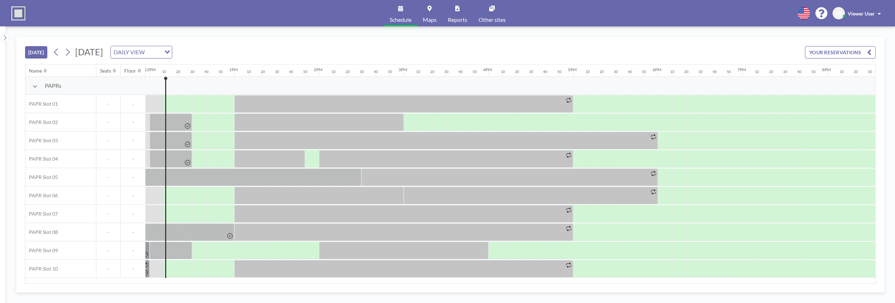
scroll to position [0, 1016]
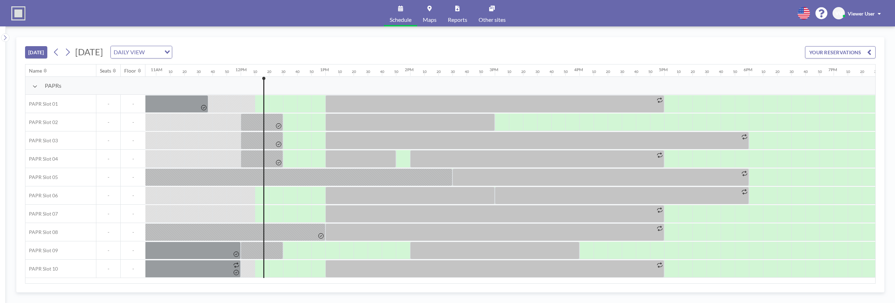
scroll to position [0, 1016]
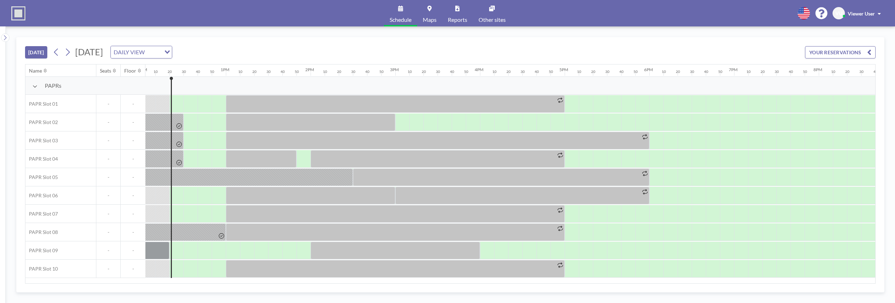
scroll to position [0, 1030]
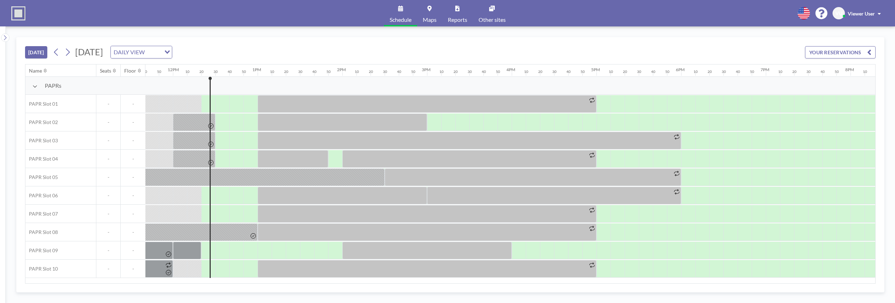
scroll to position [0, 1030]
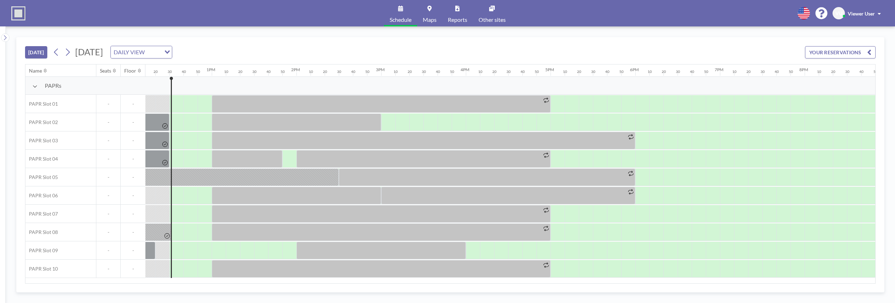
scroll to position [0, 1044]
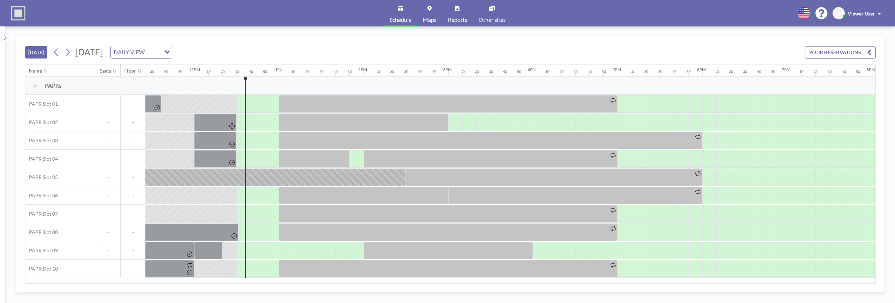
scroll to position [0, 1044]
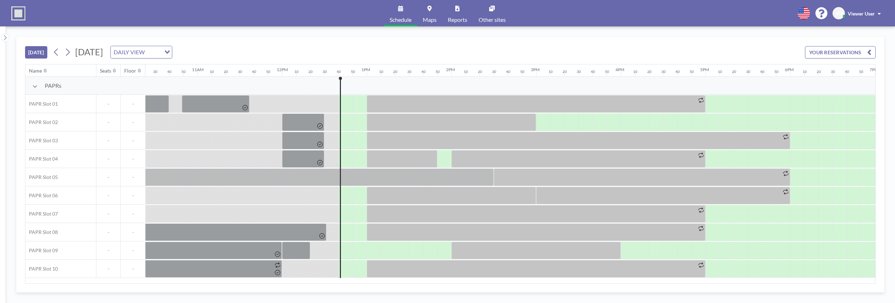
scroll to position [0, 1059]
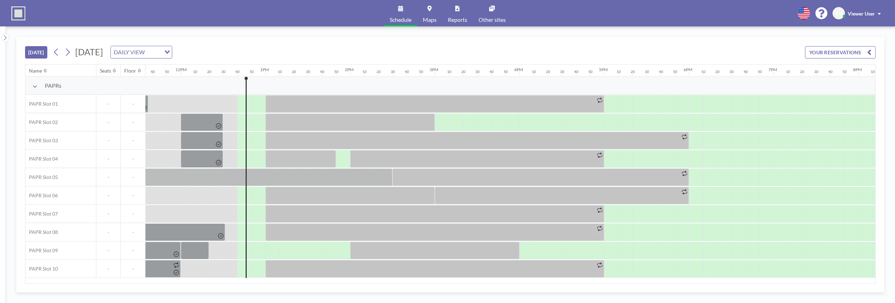
scroll to position [0, 1059]
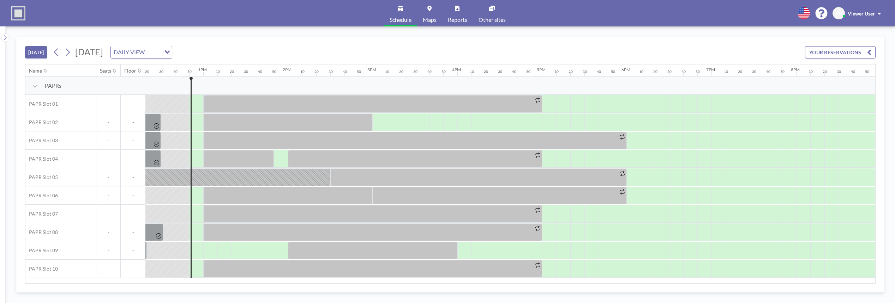
scroll to position [0, 1073]
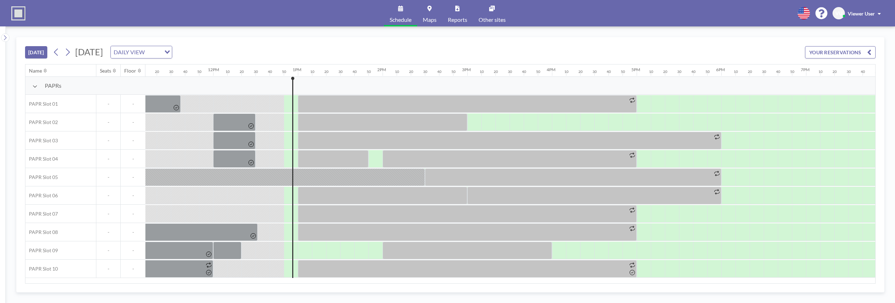
scroll to position [0, 1073]
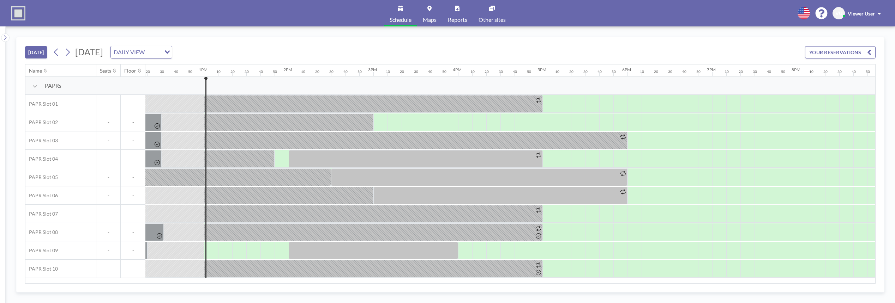
scroll to position [0, 1087]
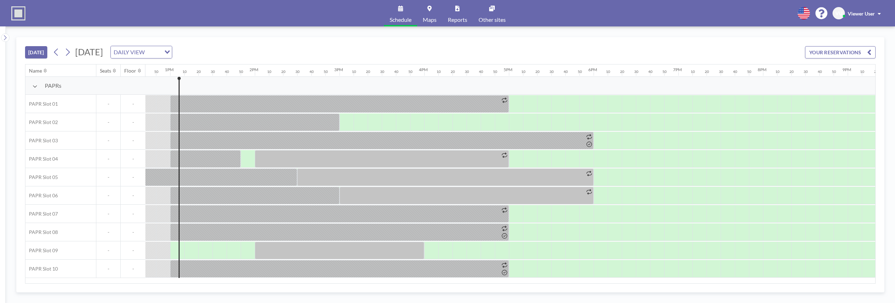
scroll to position [0, 1087]
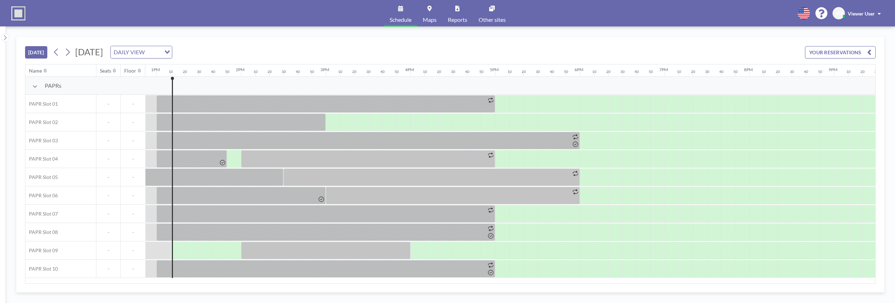
scroll to position [0, 1101]
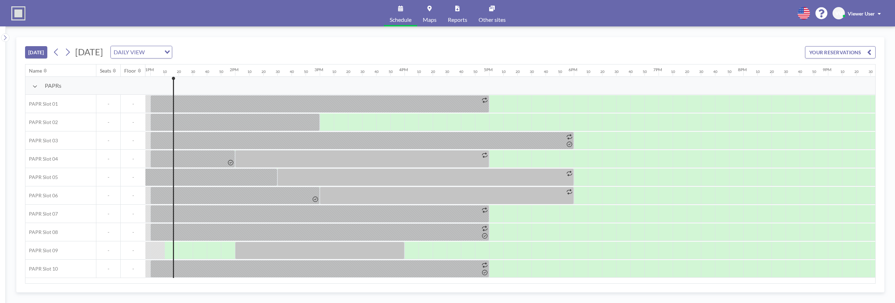
scroll to position [0, 1101]
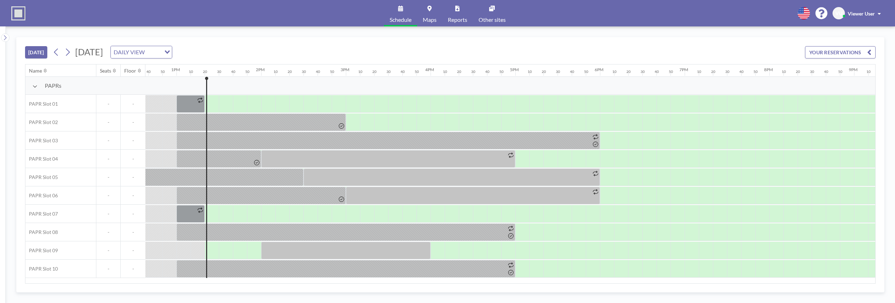
scroll to position [0, 1115]
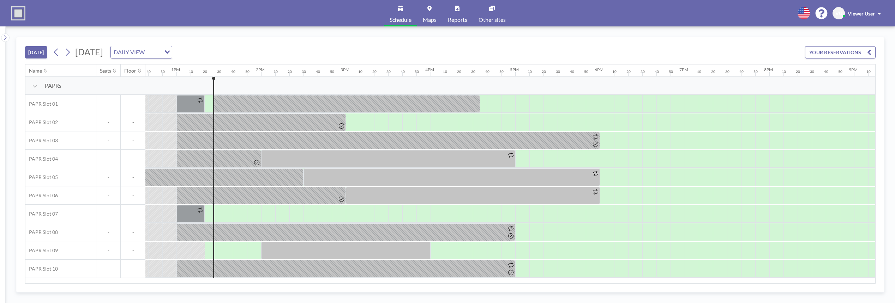
scroll to position [0, 1115]
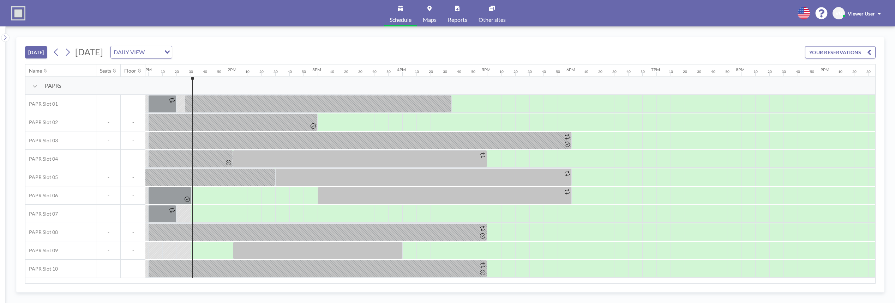
scroll to position [0, 1129]
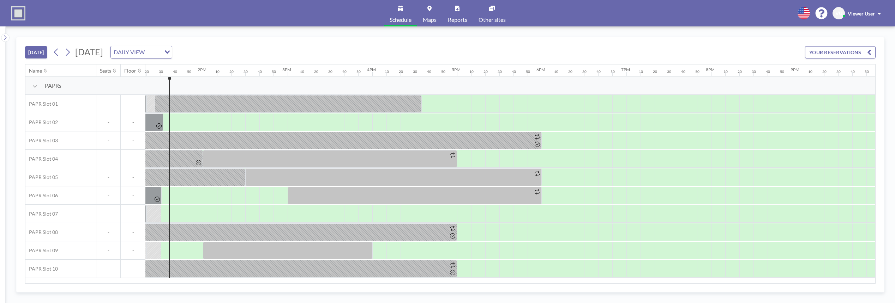
scroll to position [0, 1129]
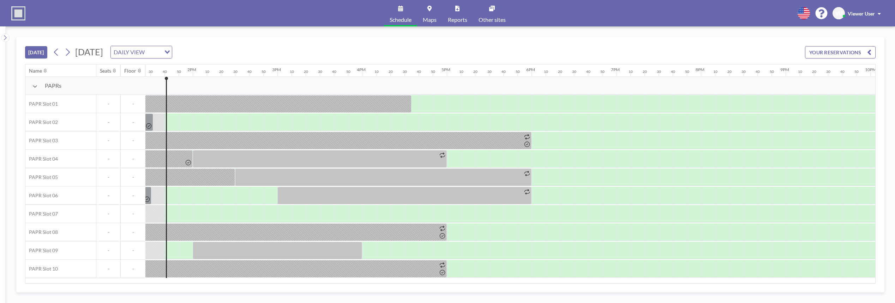
scroll to position [0, 1143]
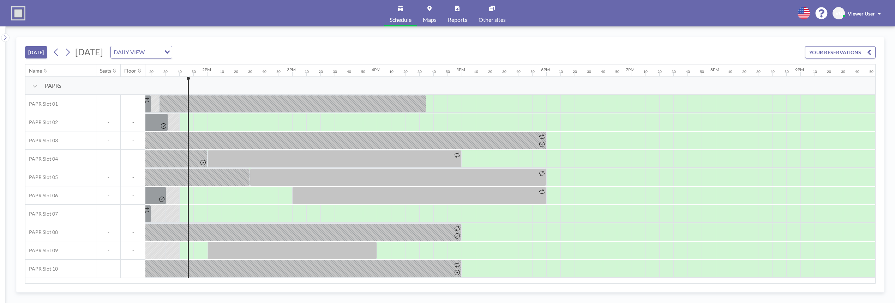
scroll to position [0, 1143]
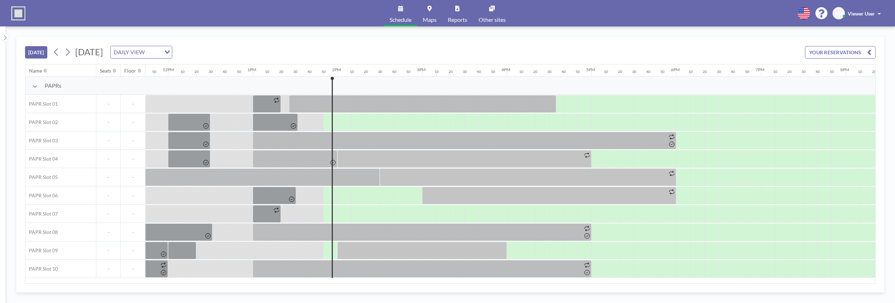
scroll to position [0, 1157]
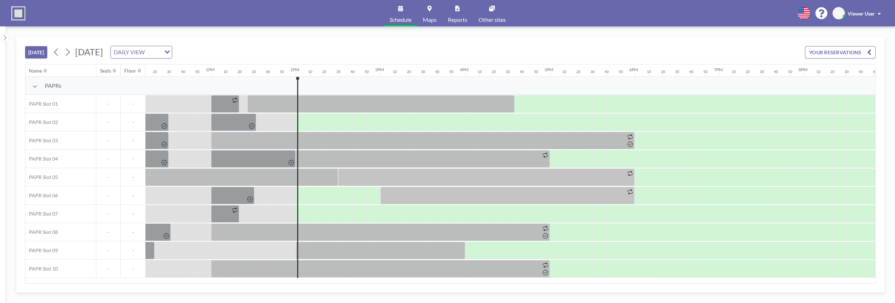
scroll to position [0, 1171]
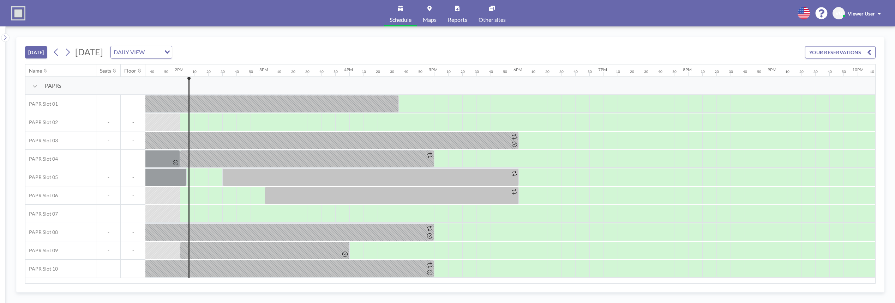
scroll to position [0, 1171]
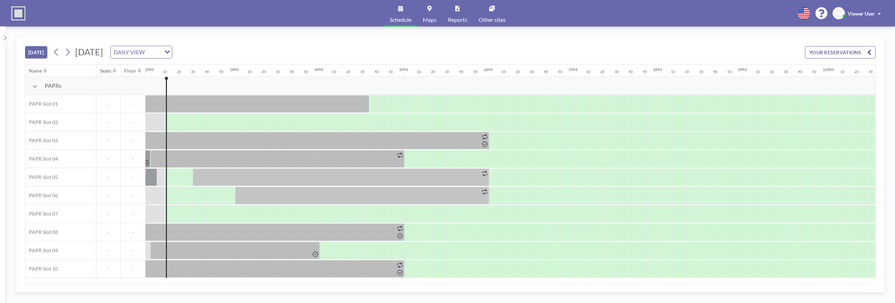
scroll to position [0, 1186]
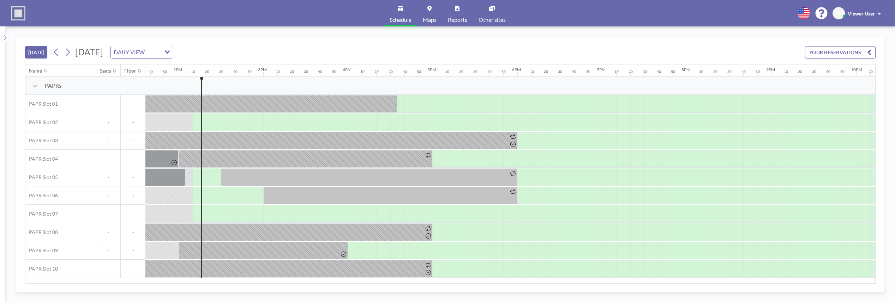
scroll to position [0, 1186]
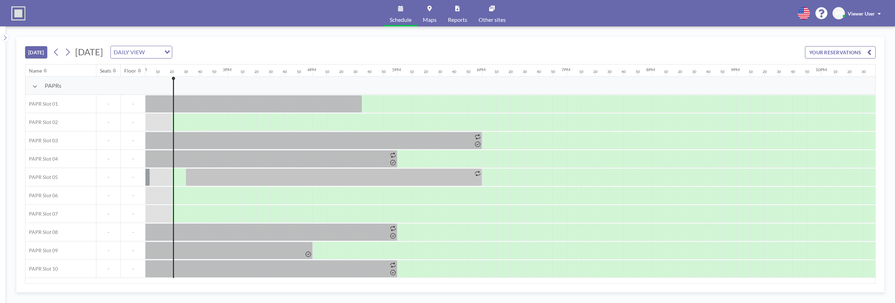
scroll to position [0, 1200]
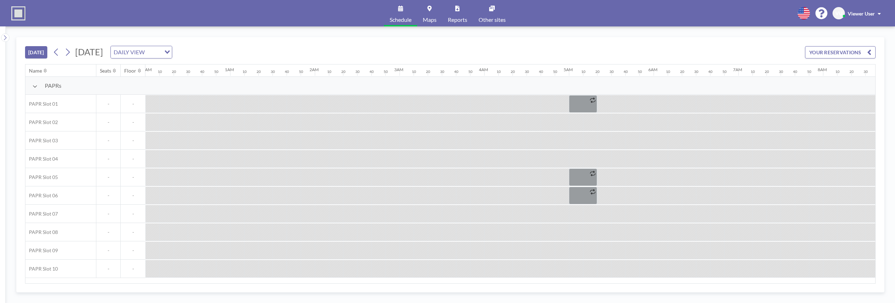
scroll to position [0, 1200]
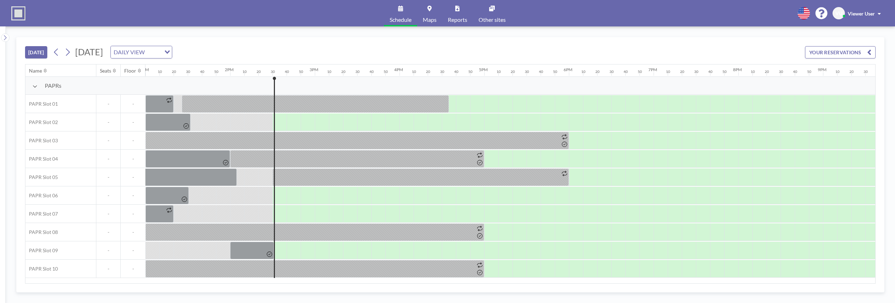
scroll to position [0, 1214]
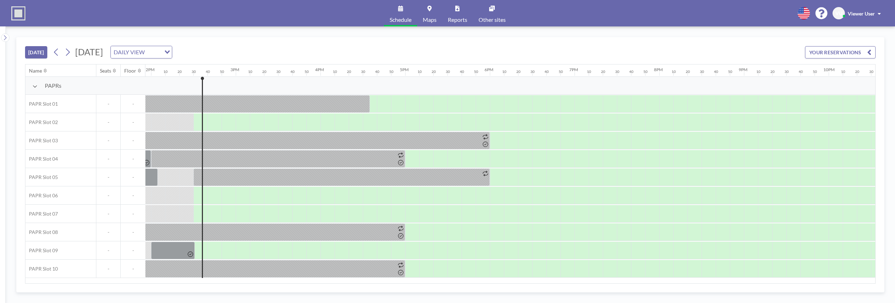
scroll to position [0, 1214]
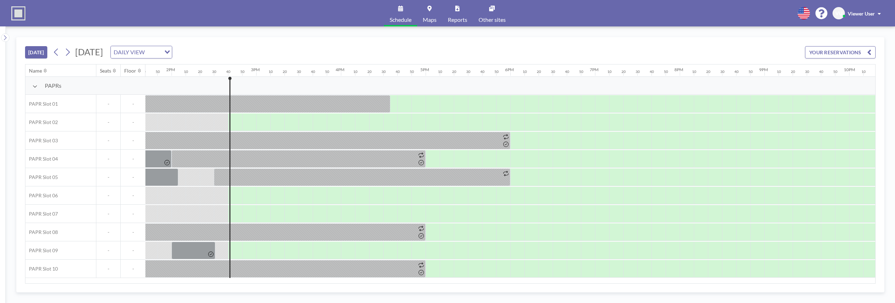
scroll to position [0, 1228]
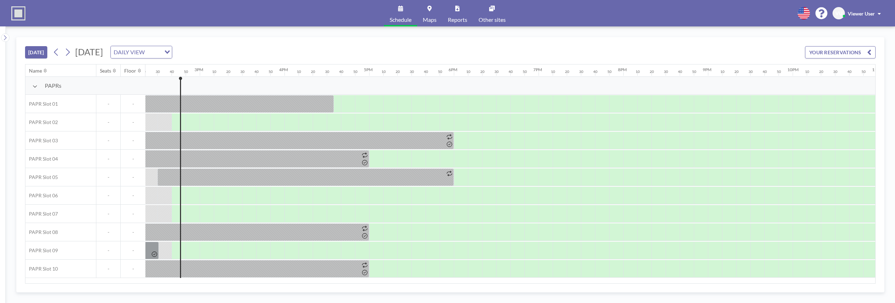
scroll to position [0, 1228]
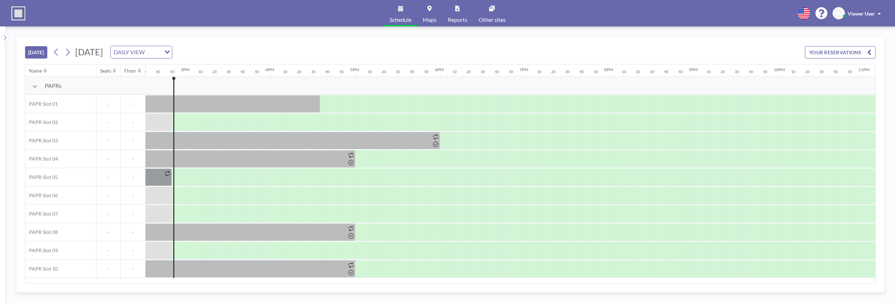
scroll to position [0, 1242]
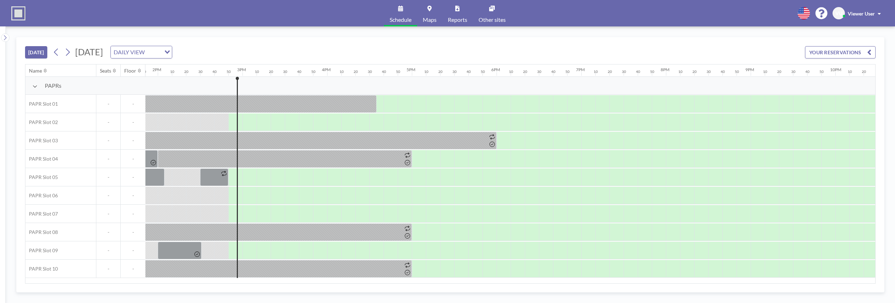
scroll to position [0, 1242]
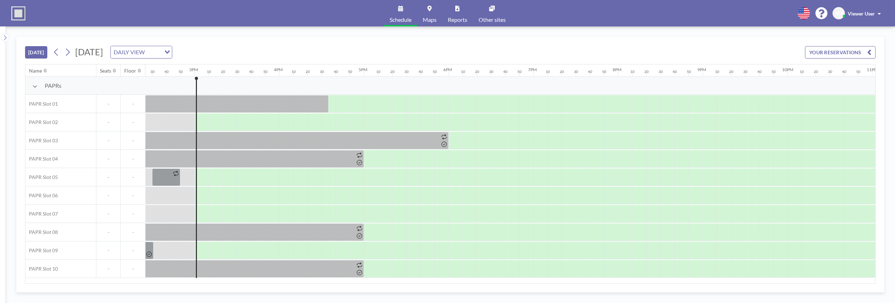
scroll to position [0, 1256]
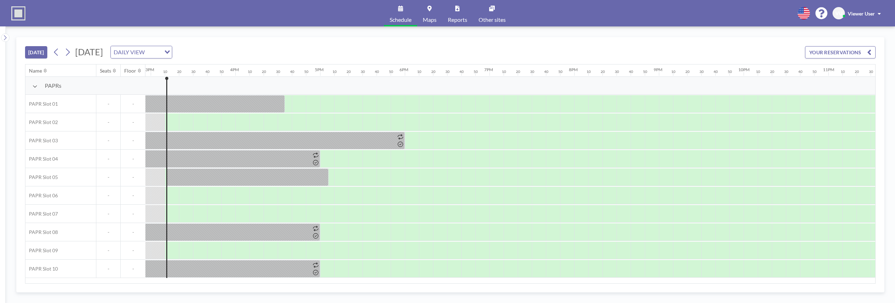
scroll to position [0, 1270]
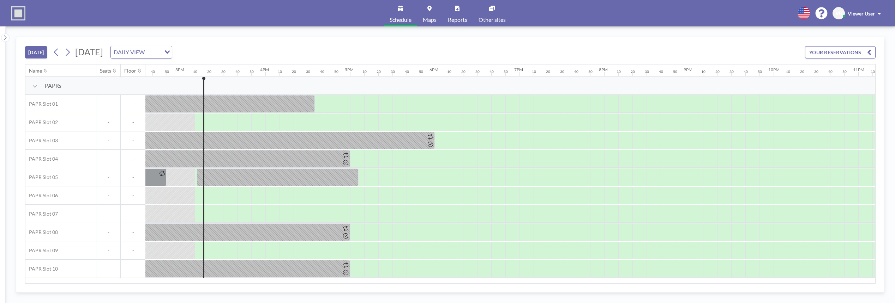
scroll to position [0, 1270]
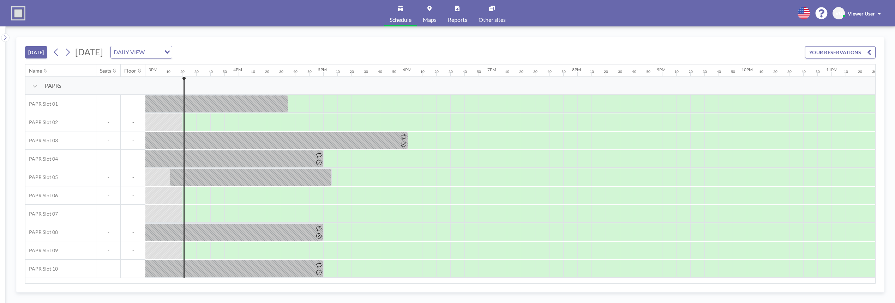
scroll to position [0, 1284]
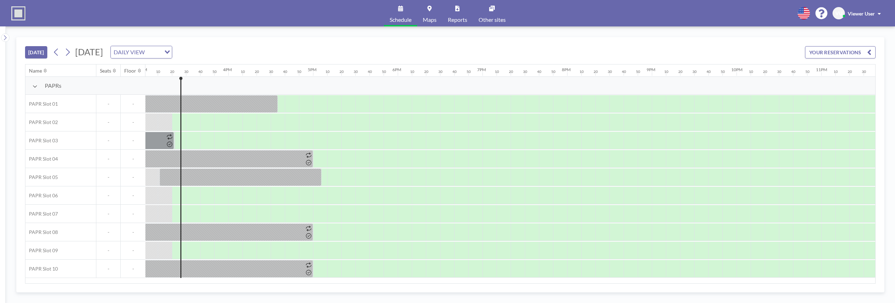
scroll to position [0, 1284]
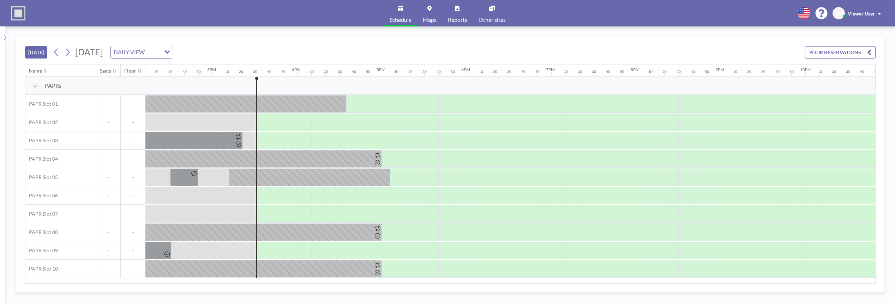
scroll to position [0, 1299]
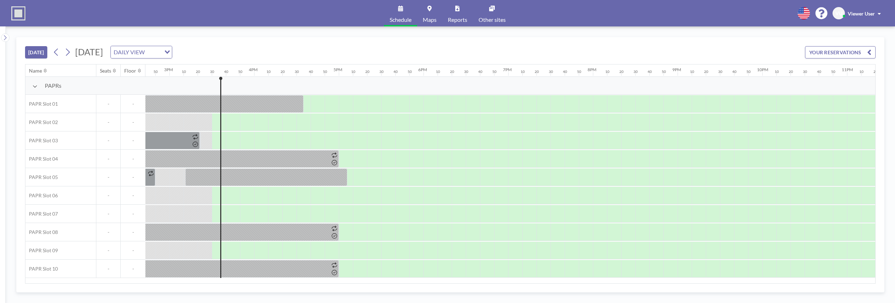
scroll to position [0, 1299]
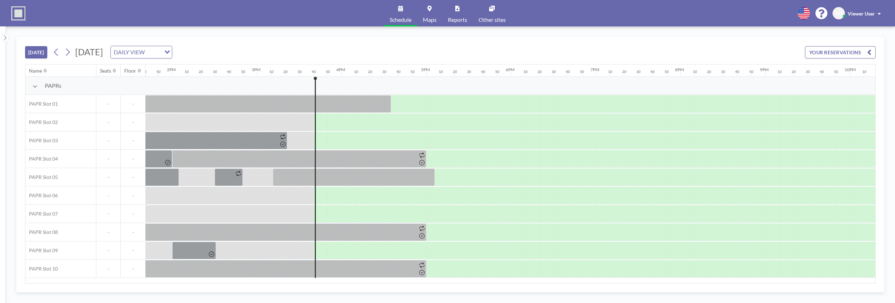
scroll to position [0, 1311]
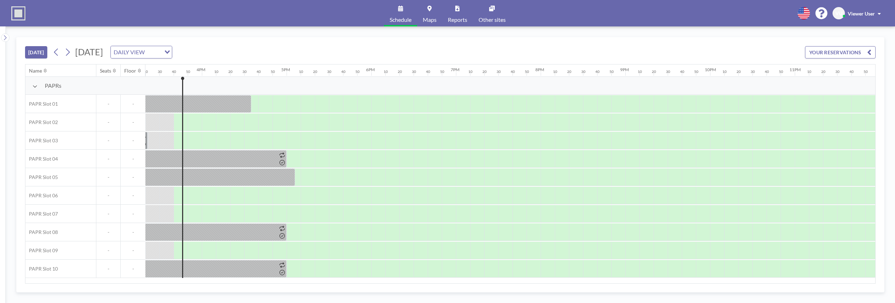
scroll to position [0, 1311]
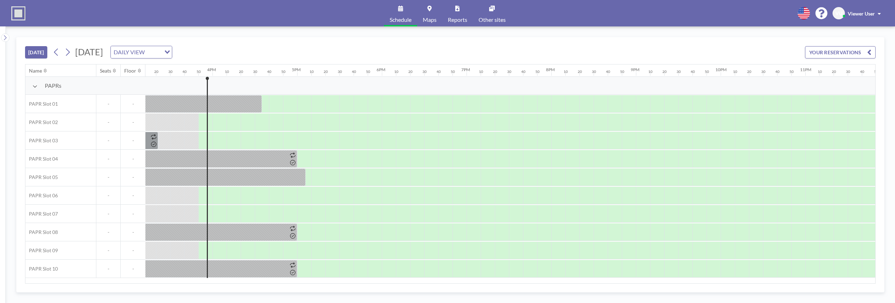
scroll to position [0, 1311]
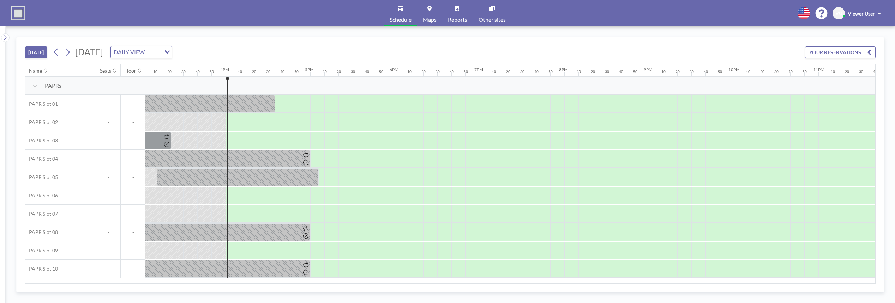
scroll to position [0, 1311]
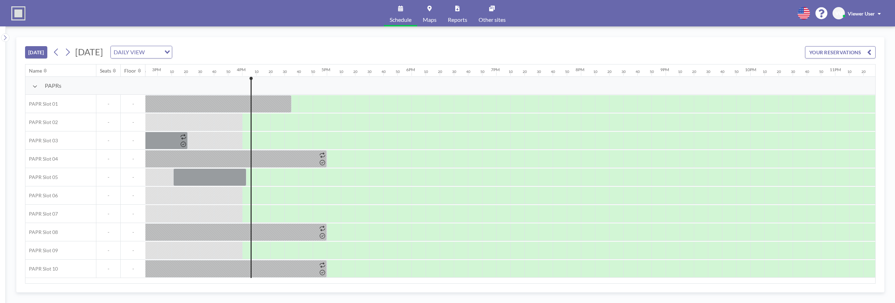
scroll to position [0, 1311]
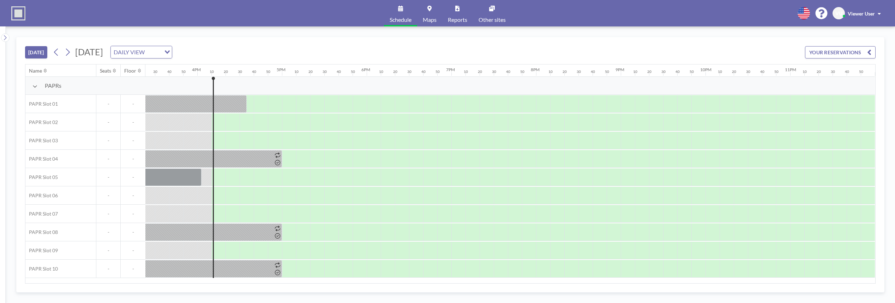
scroll to position [0, 1311]
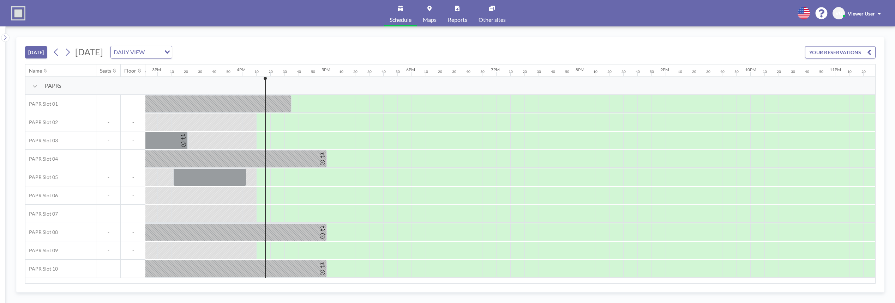
scroll to position [0, 1311]
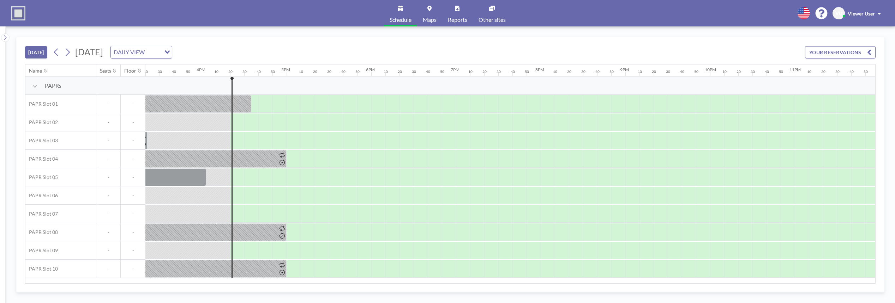
scroll to position [0, 1311]
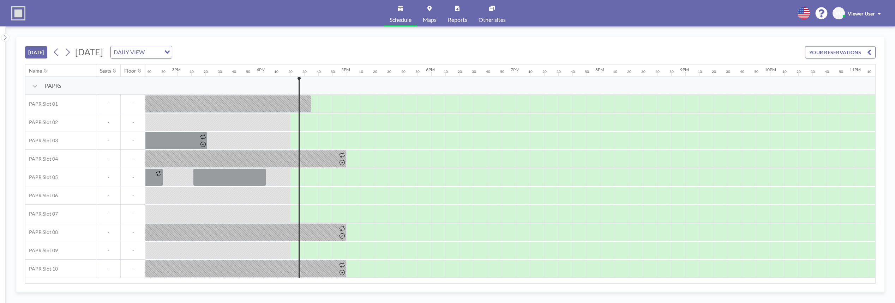
scroll to position [0, 1311]
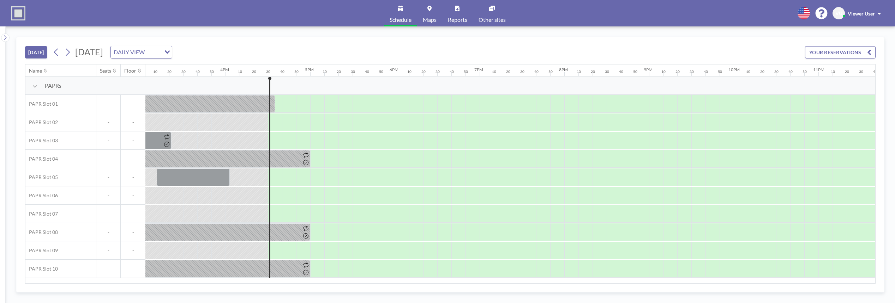
scroll to position [0, 1311]
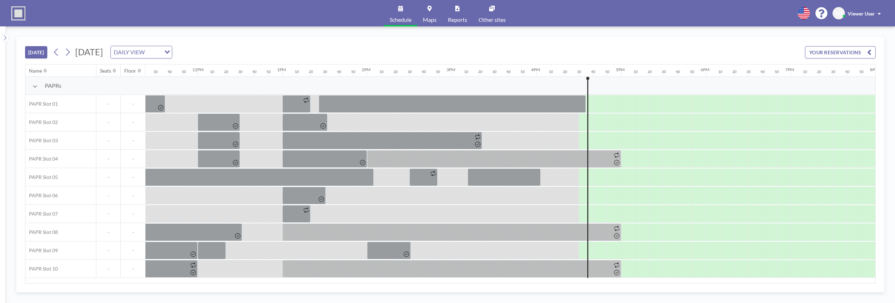
scroll to position [0, 1311]
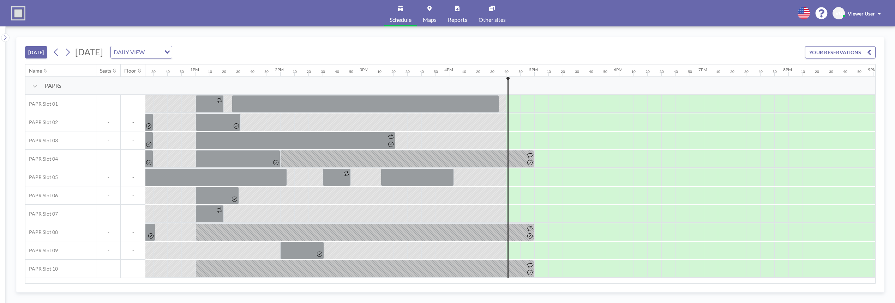
scroll to position [0, 1311]
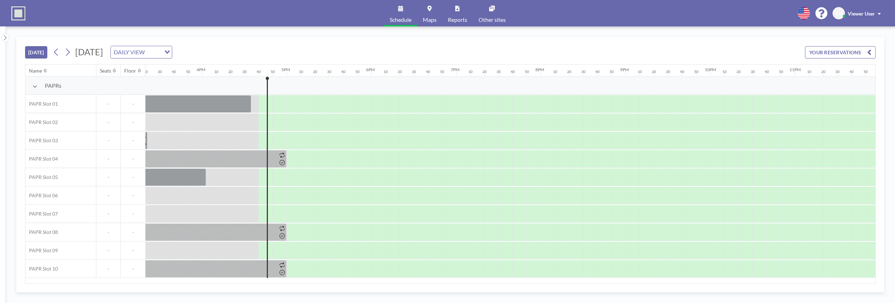
scroll to position [0, 1311]
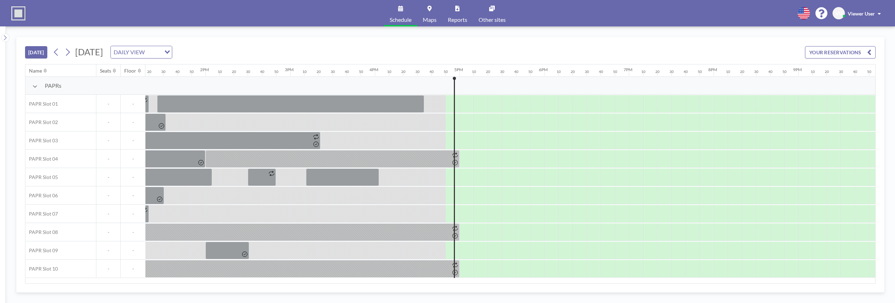
scroll to position [0, 1311]
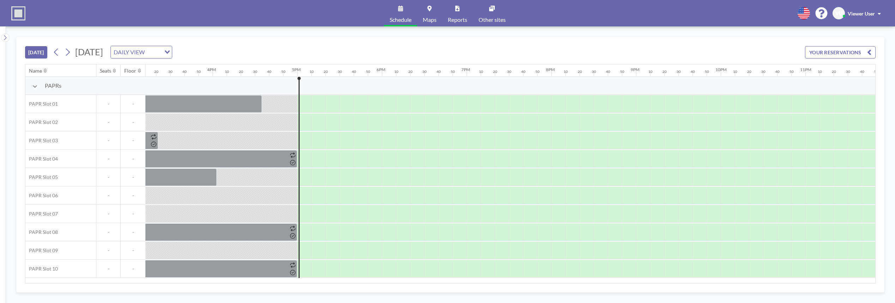
scroll to position [0, 1311]
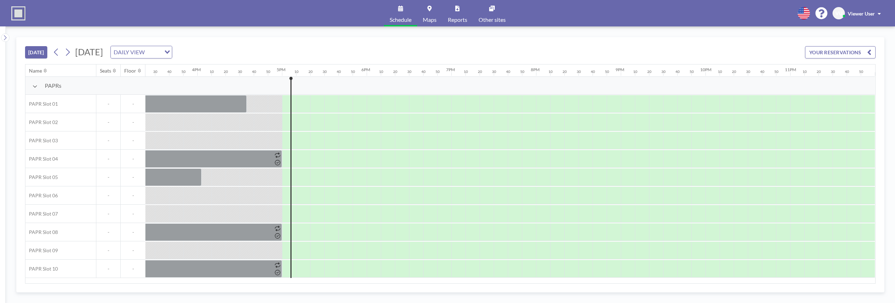
scroll to position [0, 1311]
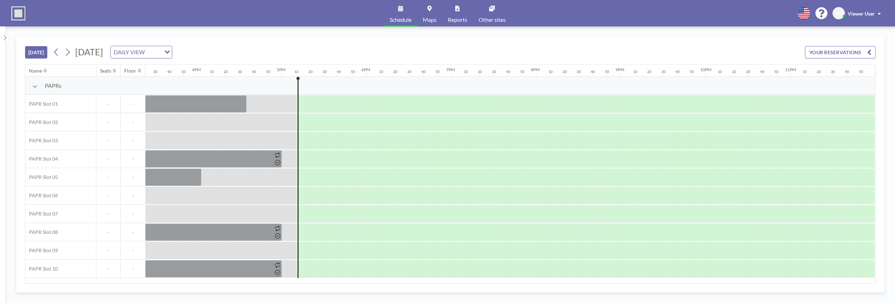
scroll to position [0, 1311]
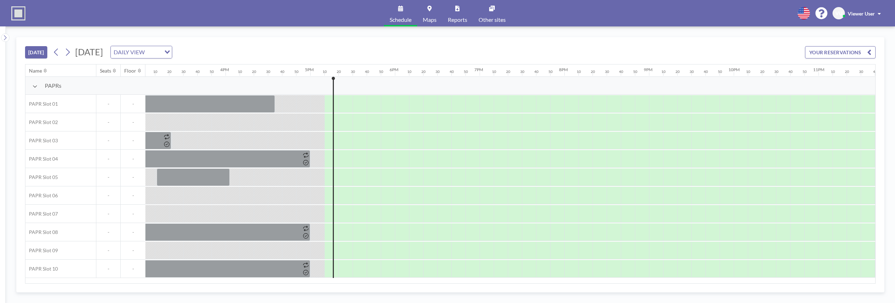
scroll to position [0, 1311]
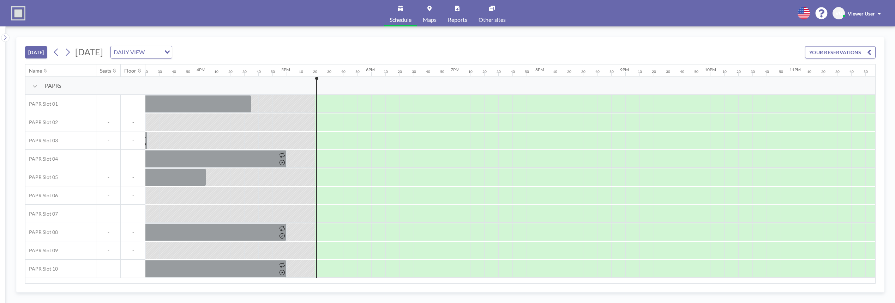
scroll to position [0, 1311]
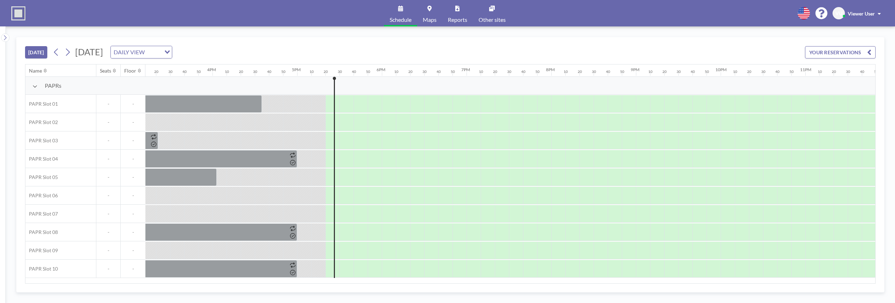
scroll to position [0, 1311]
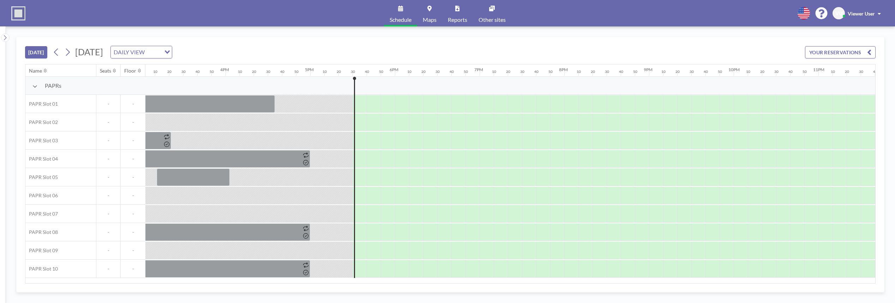
scroll to position [0, 1311]
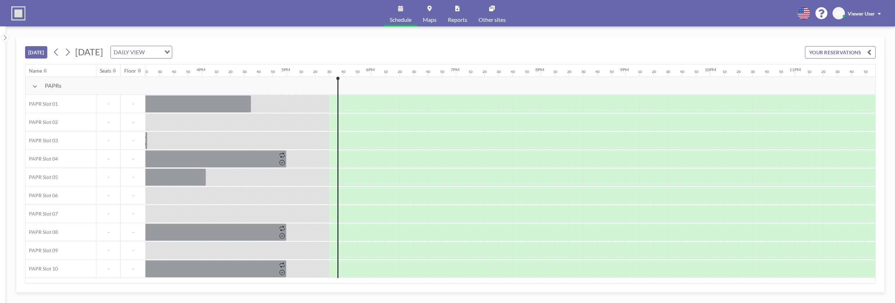
scroll to position [0, 1311]
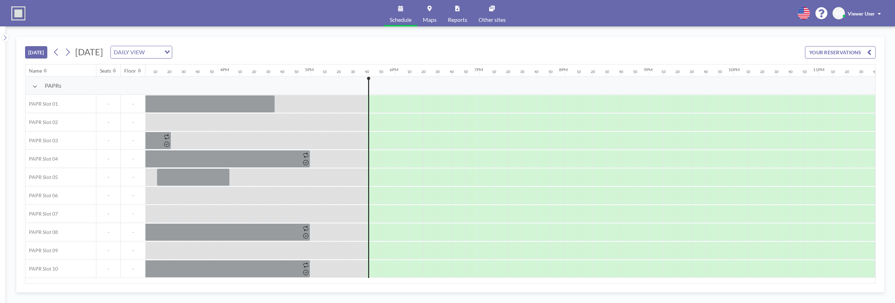
scroll to position [0, 1311]
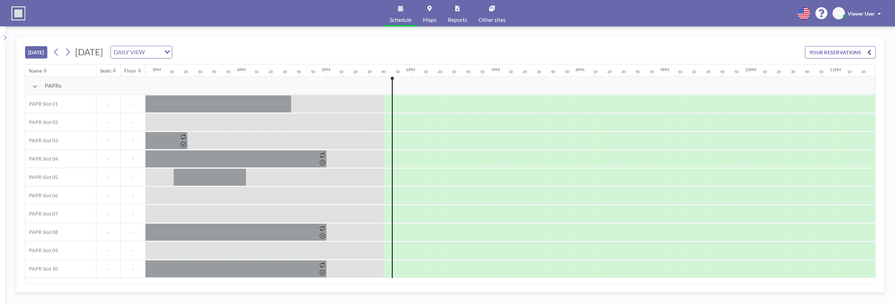
scroll to position [0, 1311]
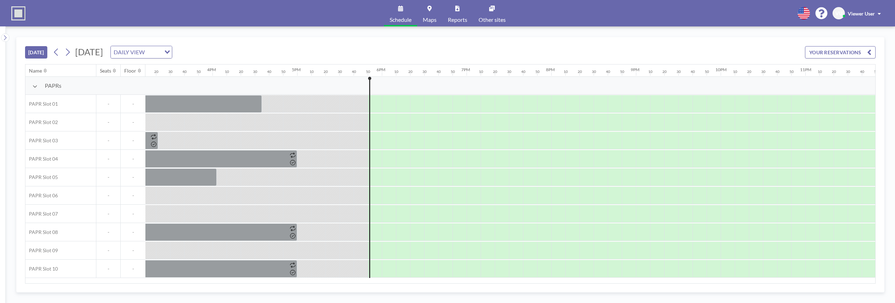
scroll to position [0, 1311]
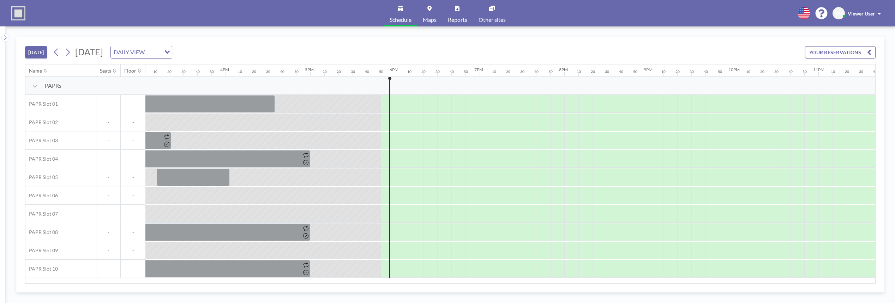
scroll to position [0, 1311]
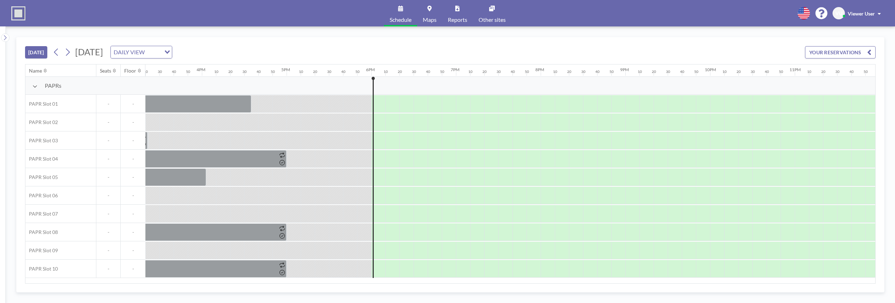
scroll to position [0, 1311]
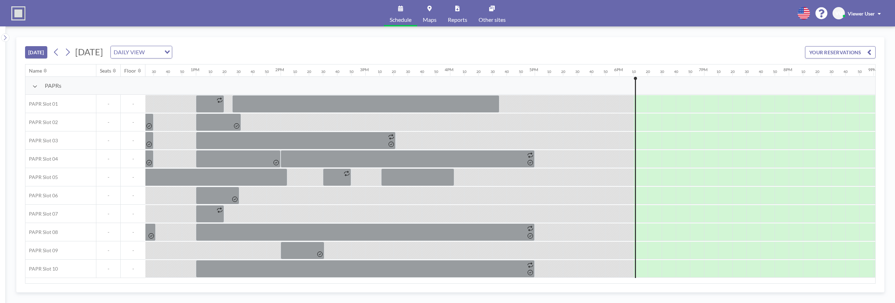
scroll to position [0, 1311]
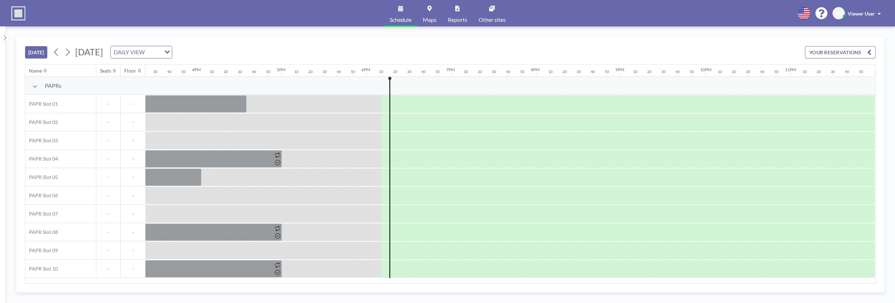
scroll to position [0, 1311]
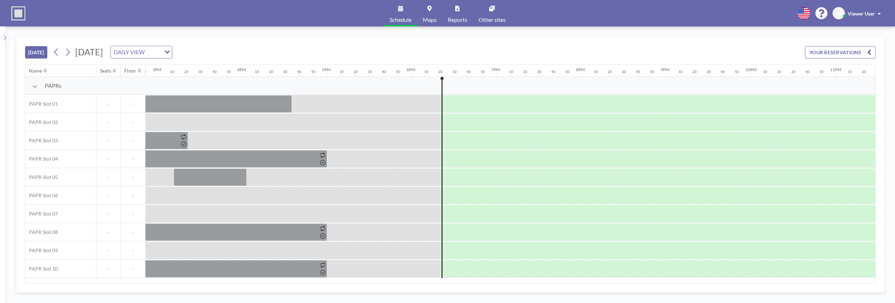
scroll to position [0, 1311]
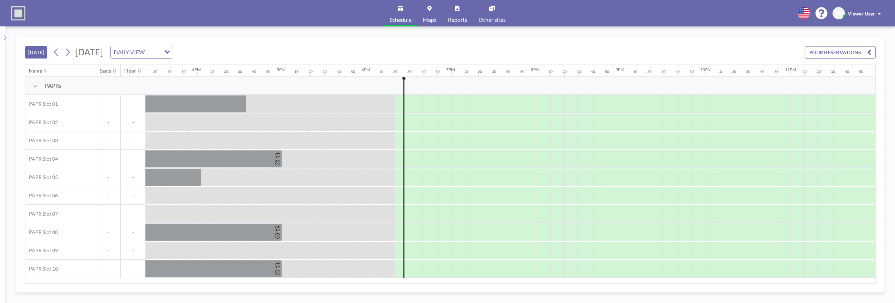
scroll to position [0, 1311]
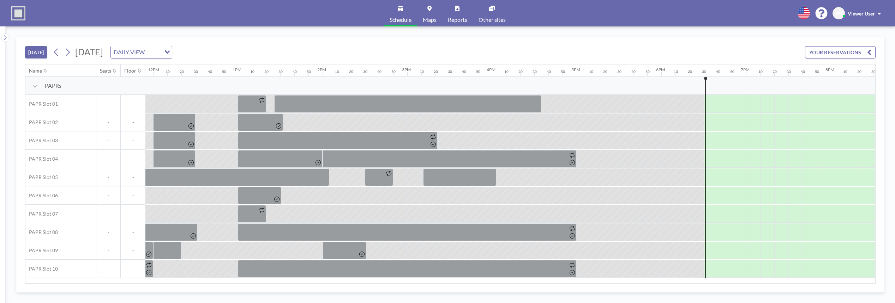
scroll to position [0, 1311]
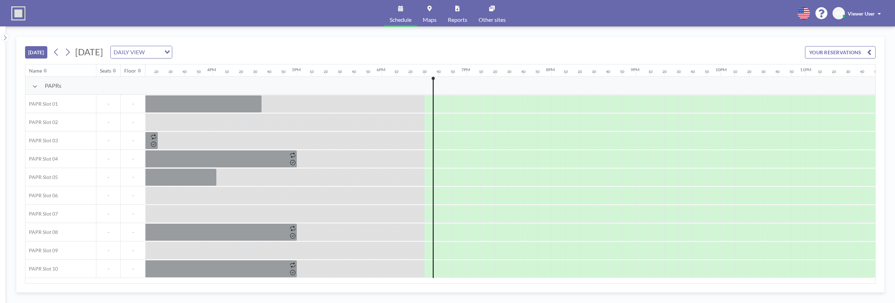
scroll to position [0, 1311]
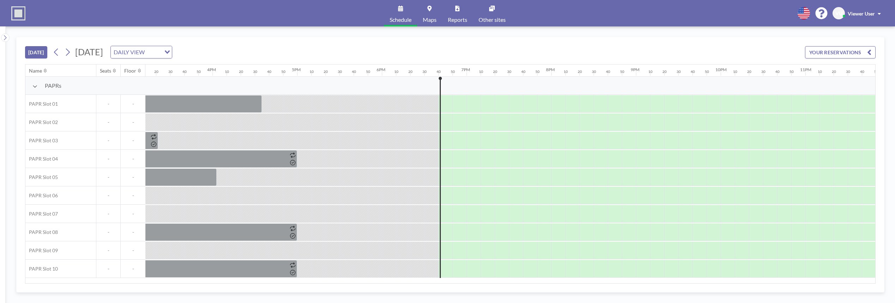
scroll to position [0, 1311]
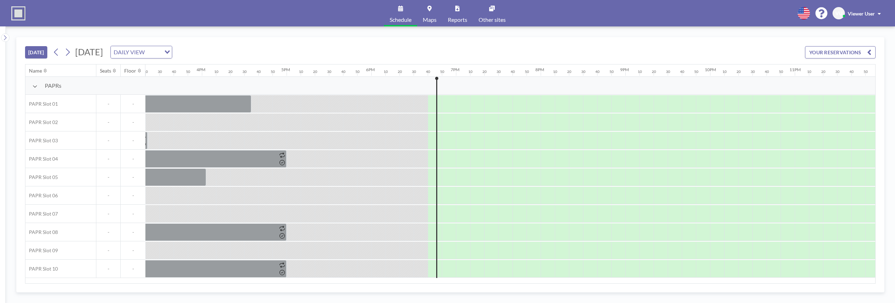
scroll to position [0, 1311]
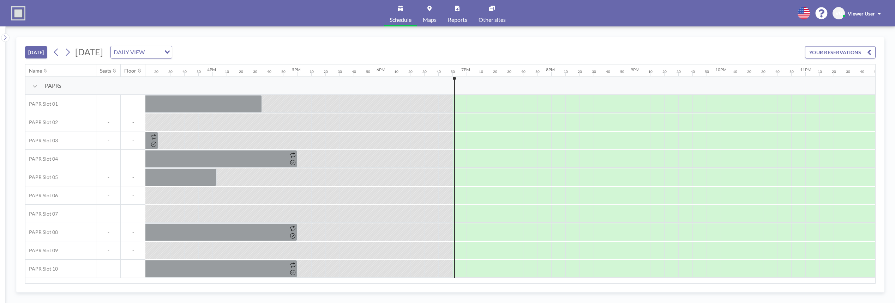
scroll to position [0, 1311]
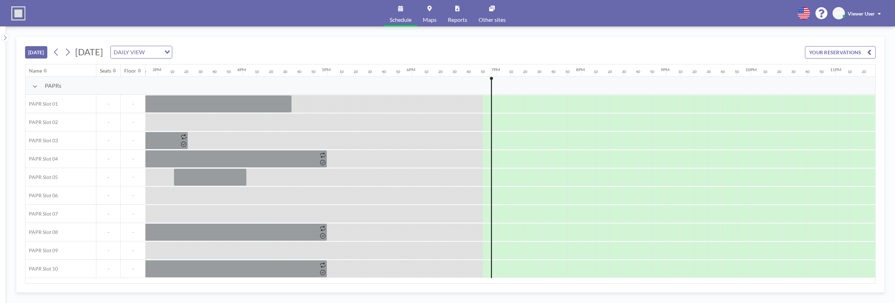
scroll to position [0, 1311]
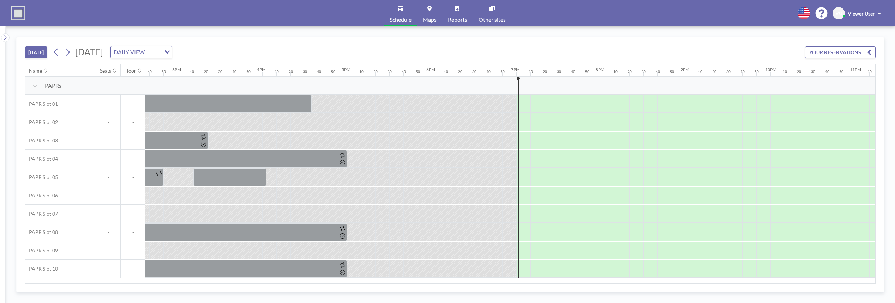
scroll to position [0, 1311]
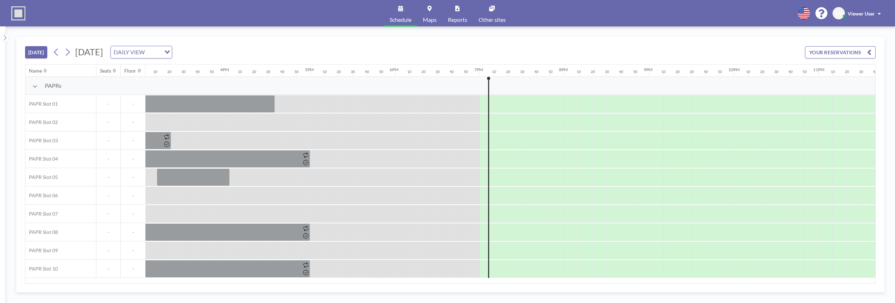
scroll to position [0, 1311]
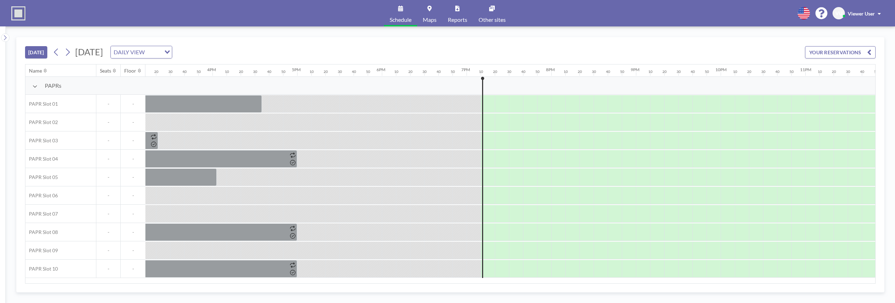
scroll to position [0, 1311]
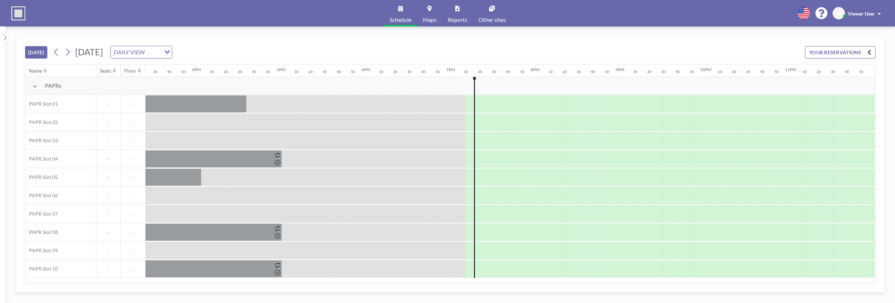
scroll to position [0, 1311]
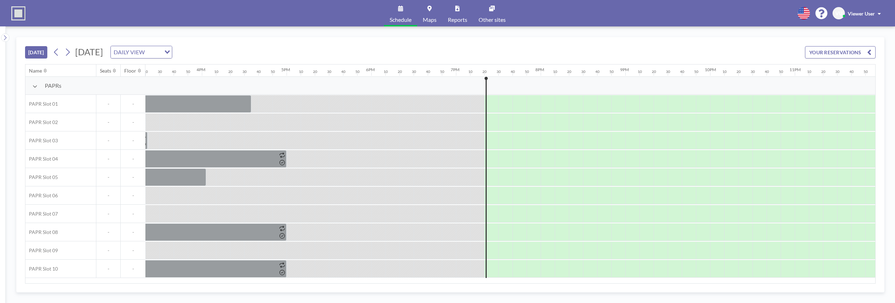
scroll to position [0, 1311]
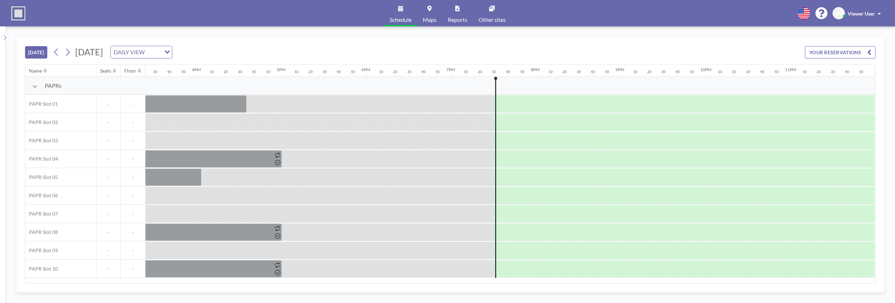
scroll to position [0, 1311]
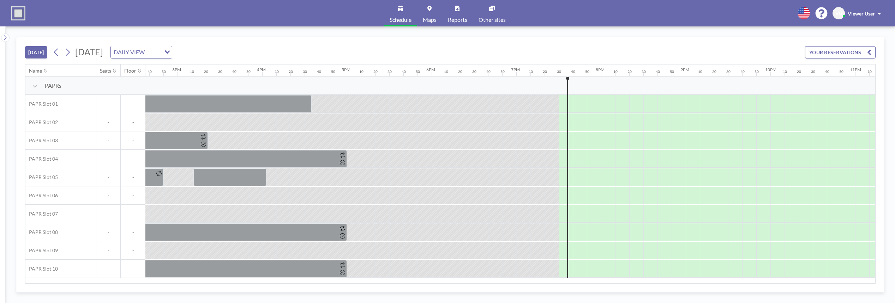
scroll to position [0, 1311]
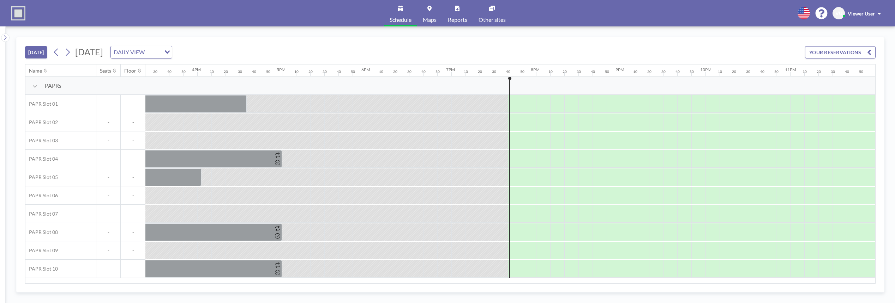
scroll to position [0, 1311]
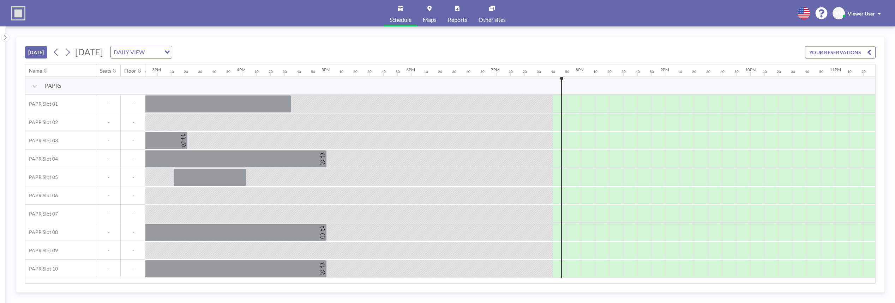
scroll to position [0, 1311]
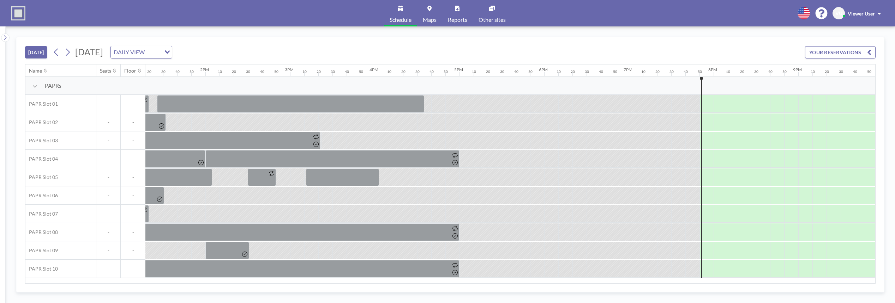
scroll to position [0, 1311]
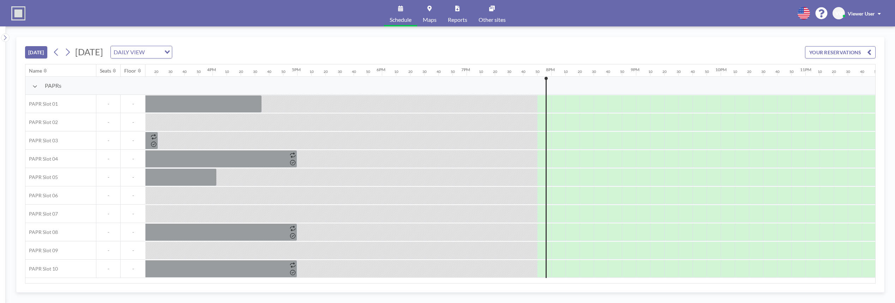
scroll to position [0, 1311]
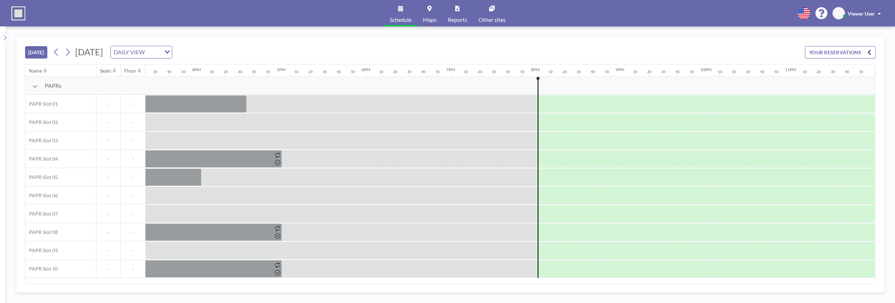
scroll to position [0, 1311]
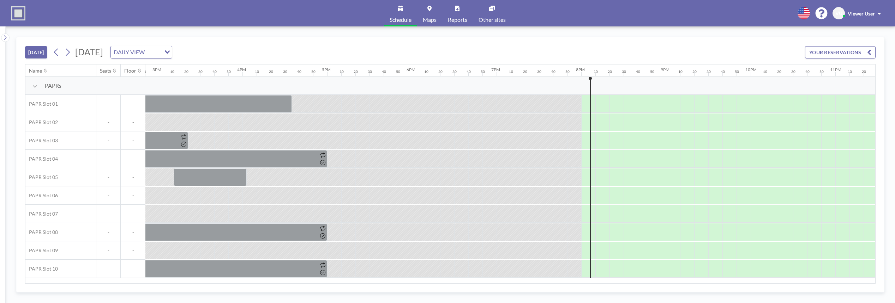
scroll to position [0, 1311]
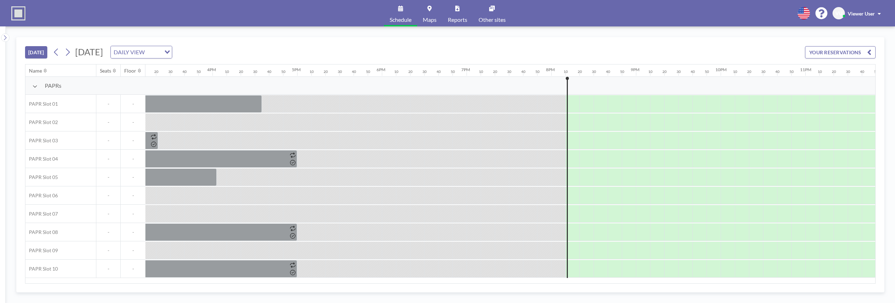
scroll to position [0, 1311]
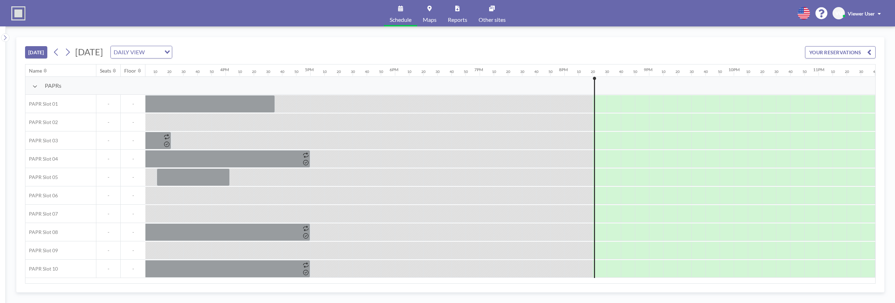
scroll to position [0, 1311]
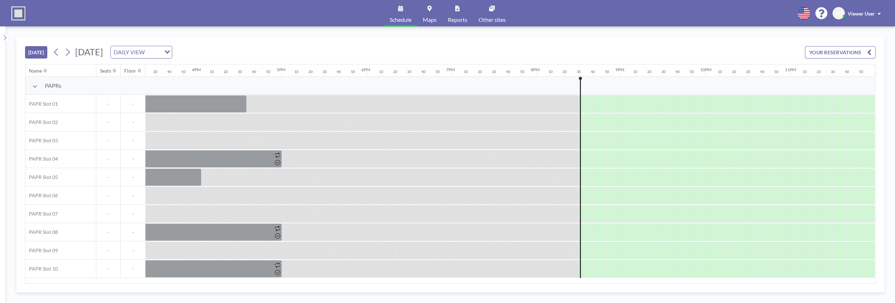
scroll to position [0, 1311]
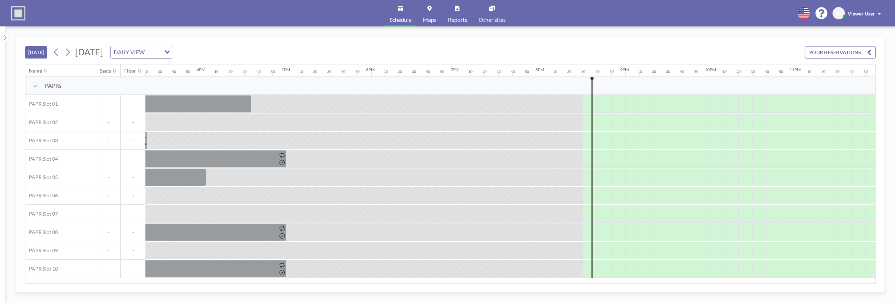
scroll to position [0, 1311]
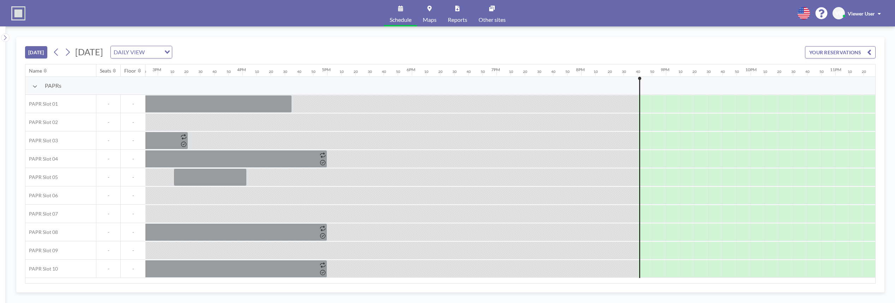
scroll to position [0, 1311]
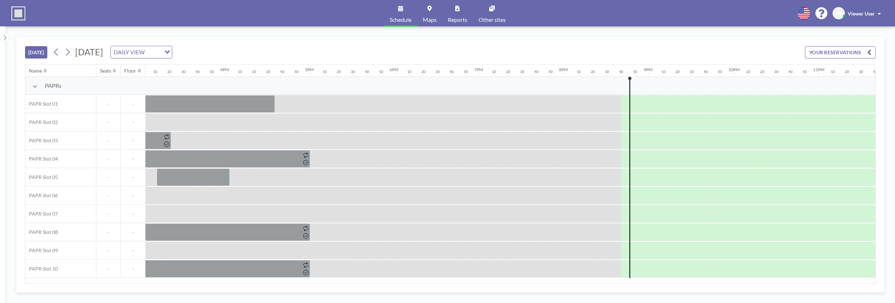
scroll to position [0, 1311]
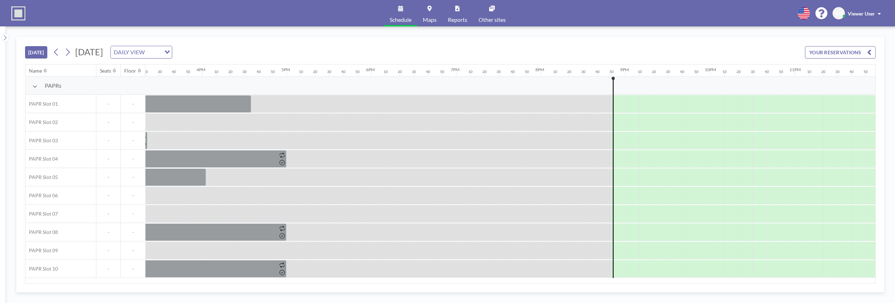
scroll to position [0, 1311]
